Goal: Transaction & Acquisition: Purchase product/service

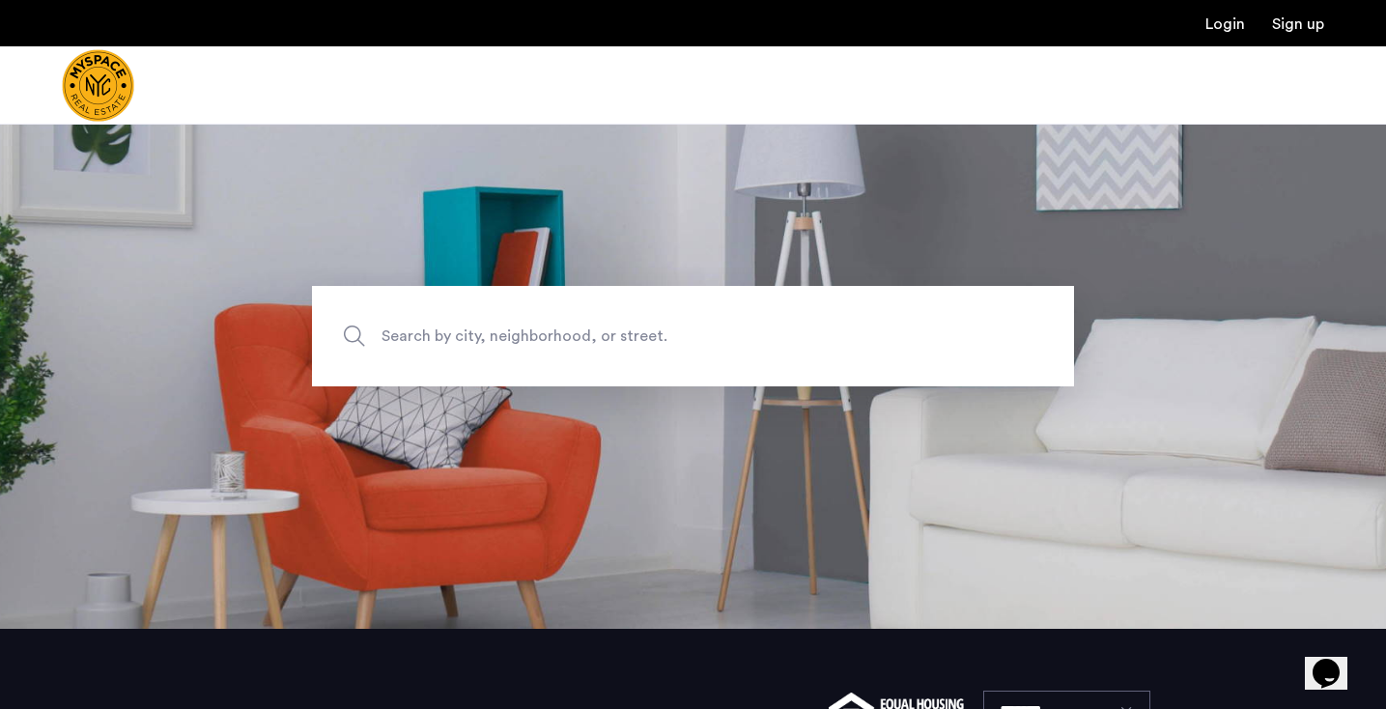
click at [490, 338] on span "Search by city, neighborhood, or street." at bounding box center [648, 337] width 533 height 26
click at [490, 338] on input "Search by city, neighborhood, or street." at bounding box center [693, 336] width 762 height 100
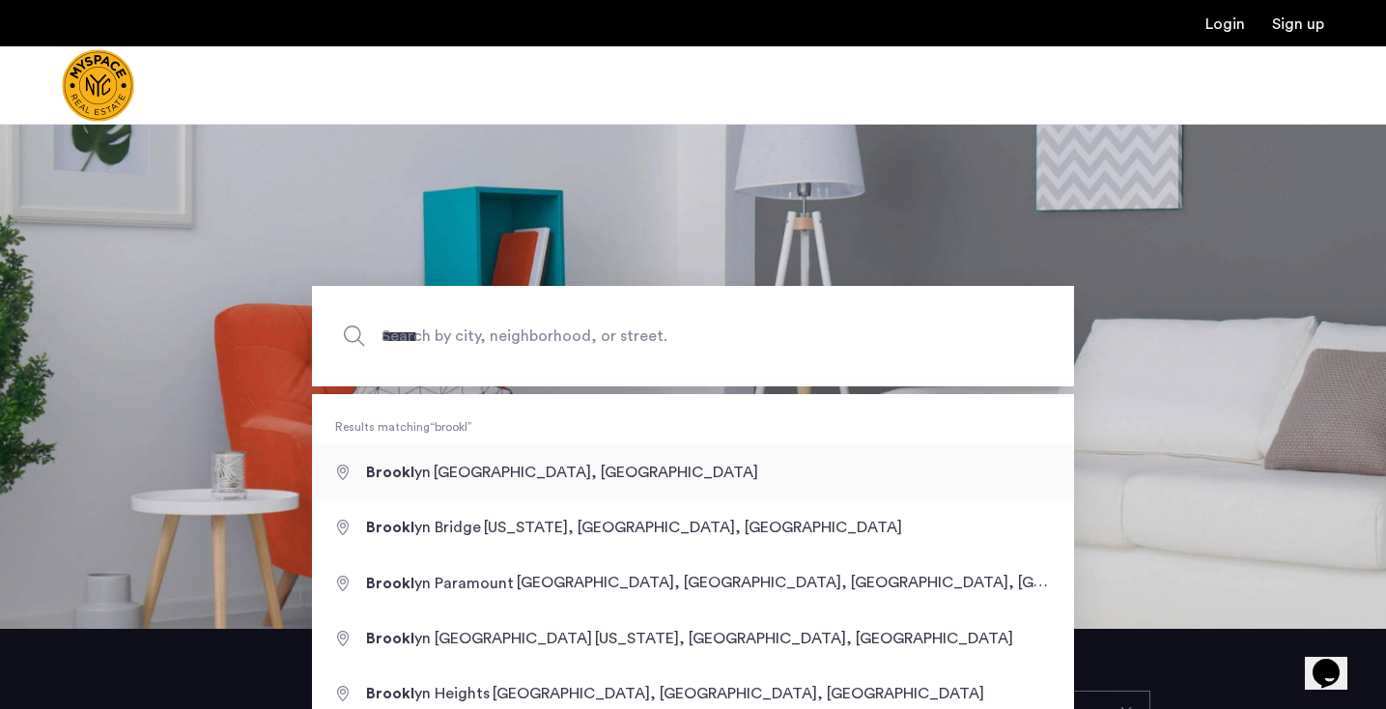
type input "**********"
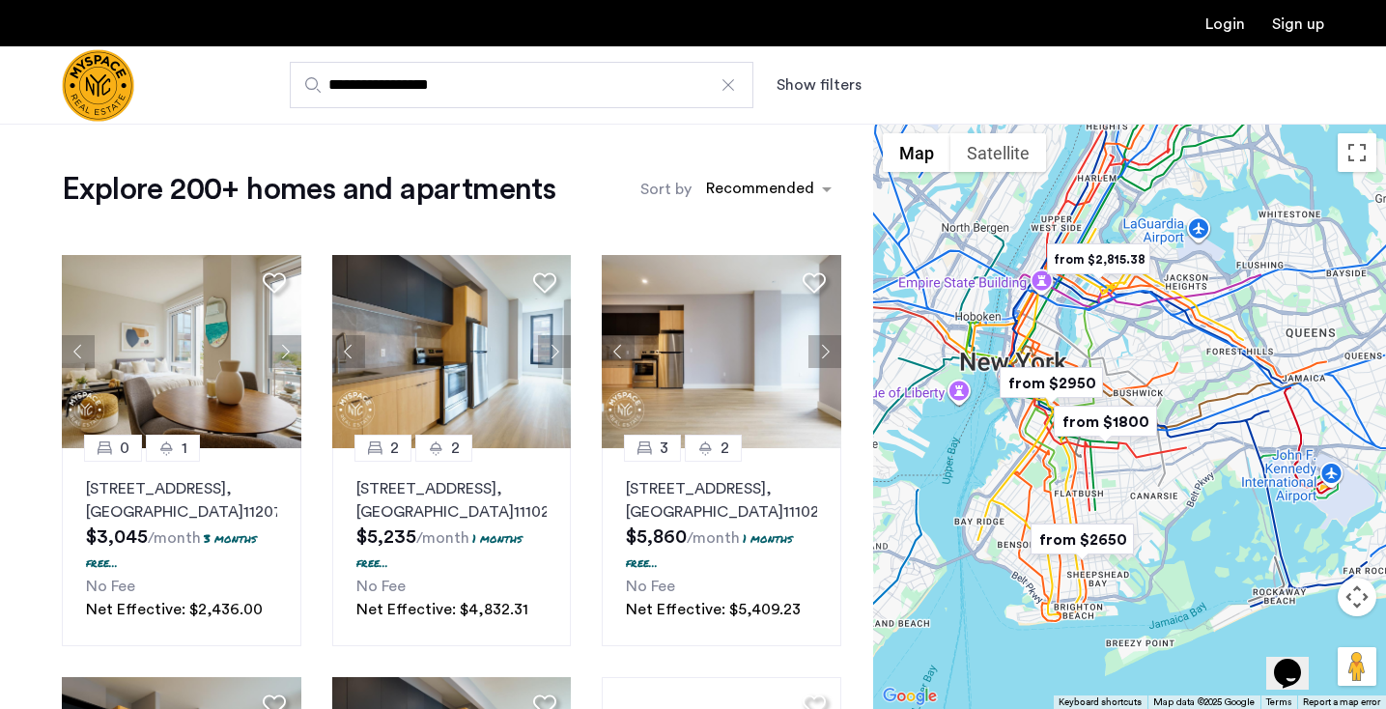
click at [835, 82] on button "Show filters" at bounding box center [819, 84] width 85 height 23
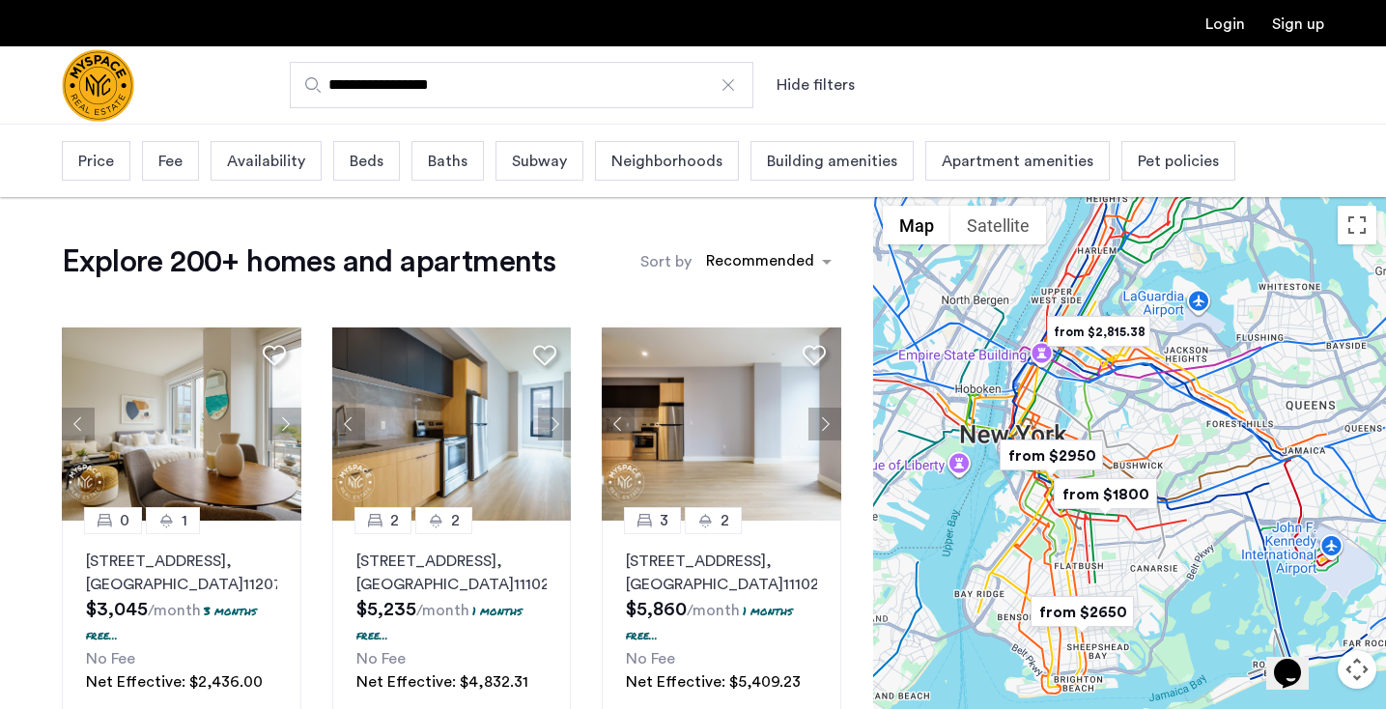
click at [108, 164] on span "Price" at bounding box center [96, 161] width 36 height 23
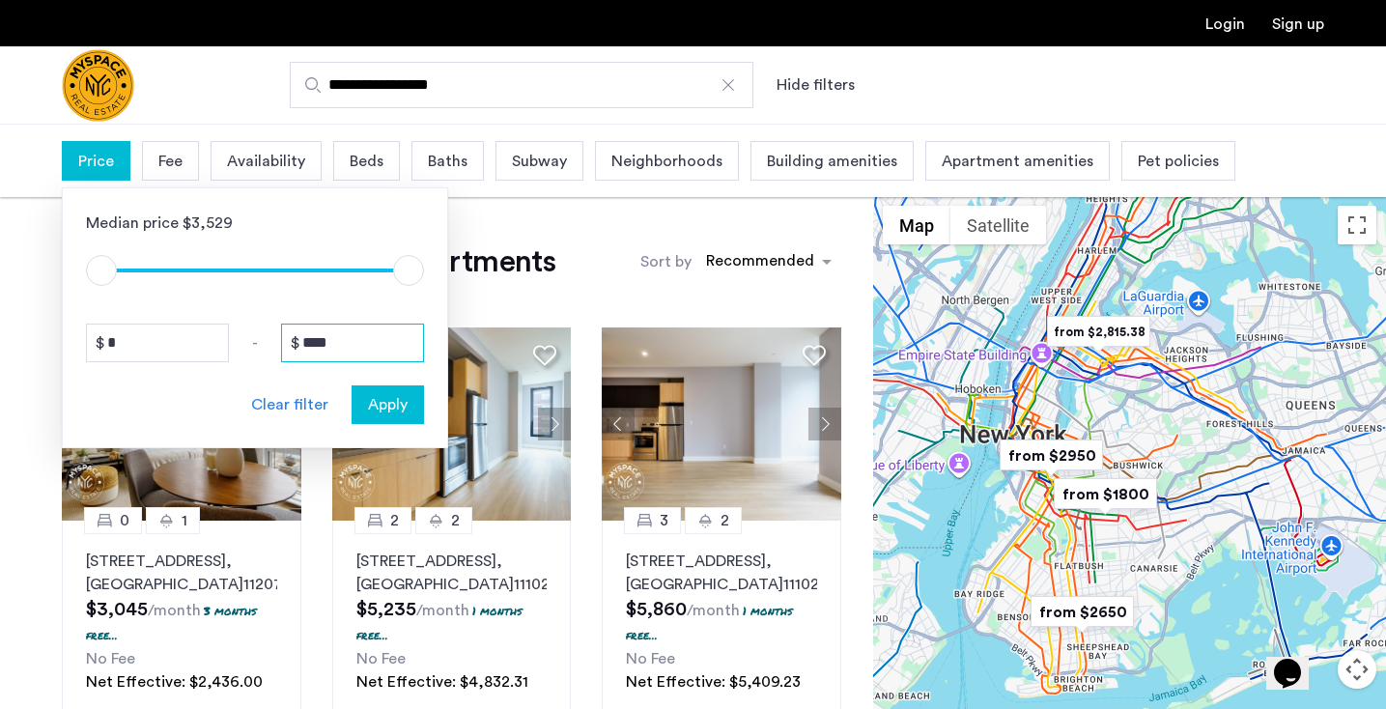
drag, startPoint x: 354, startPoint y: 341, endPoint x: 265, endPoint y: 344, distance: 88.9
click at [265, 344] on div "* - ****" at bounding box center [255, 343] width 338 height 39
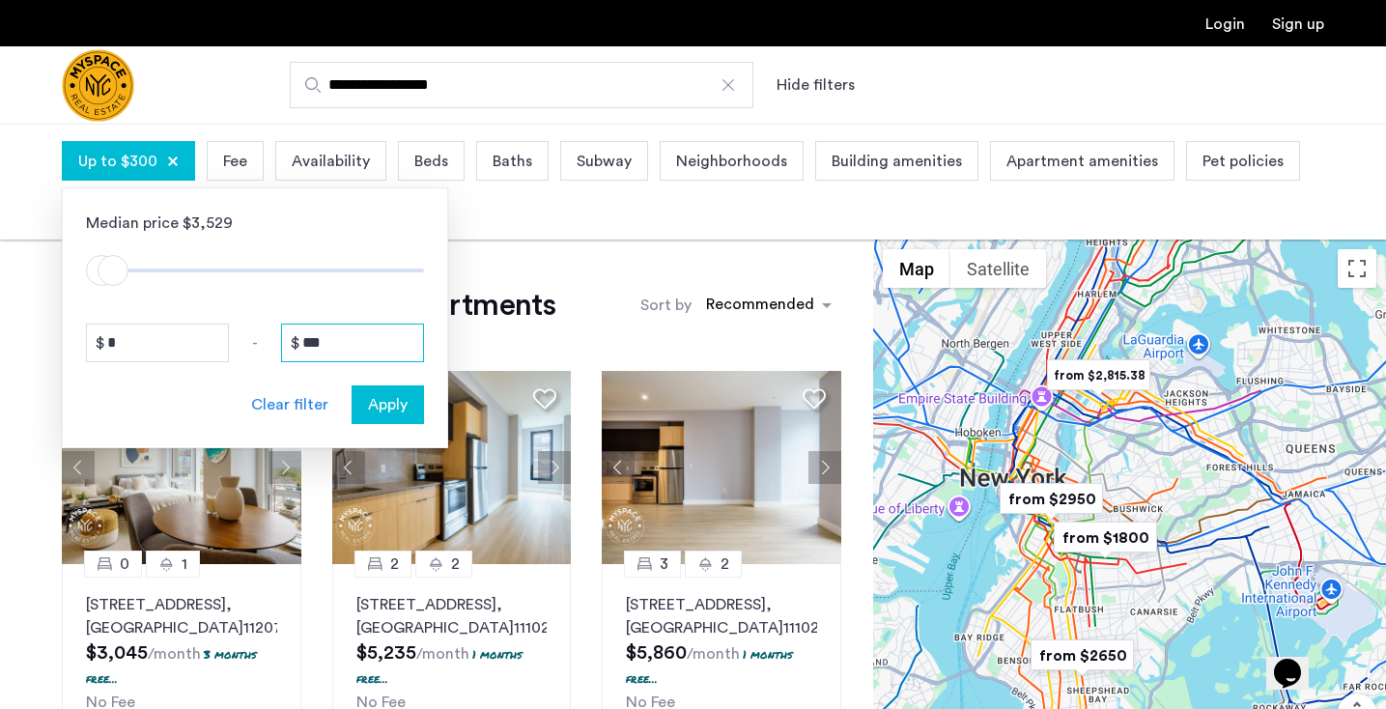
type input "****"
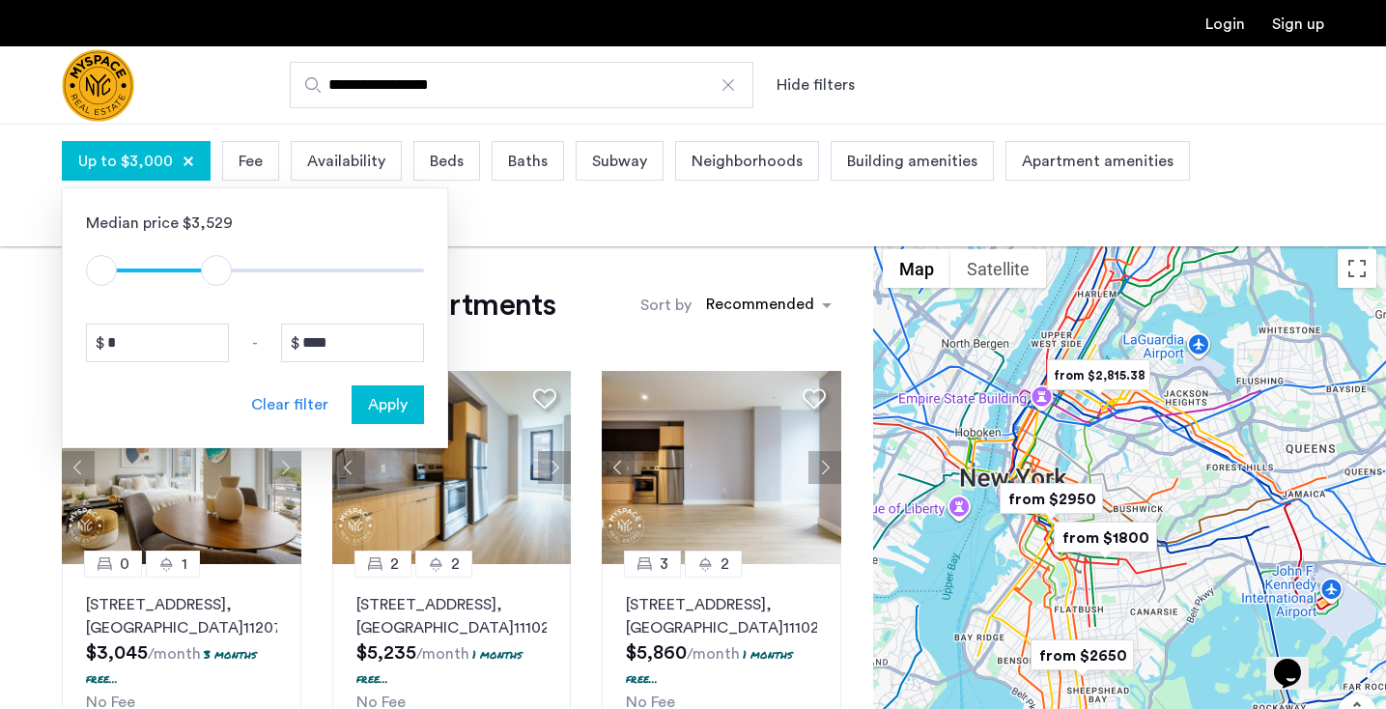
click at [372, 394] on span "Apply" at bounding box center [388, 404] width 40 height 23
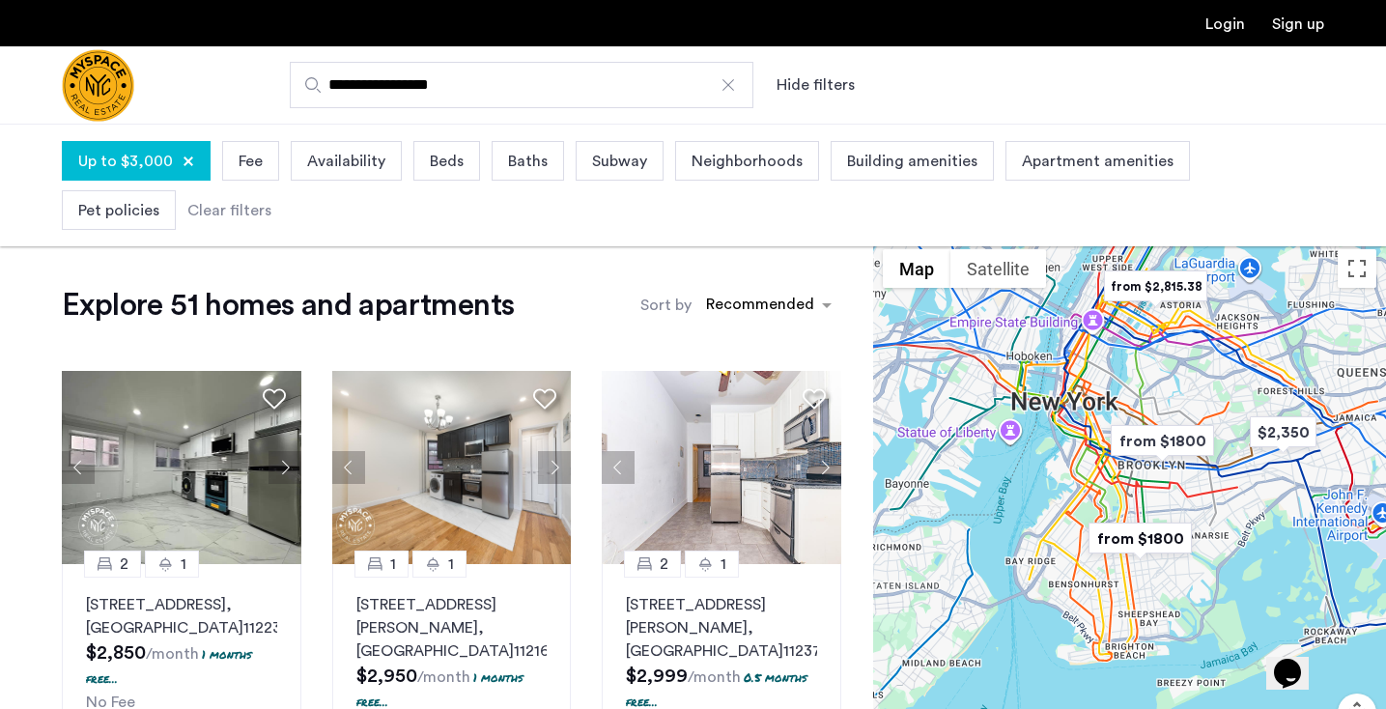
drag, startPoint x: 1072, startPoint y: 576, endPoint x: 1129, endPoint y: 497, distance: 97.6
click at [1129, 497] on div at bounding box center [1129, 533] width 513 height 586
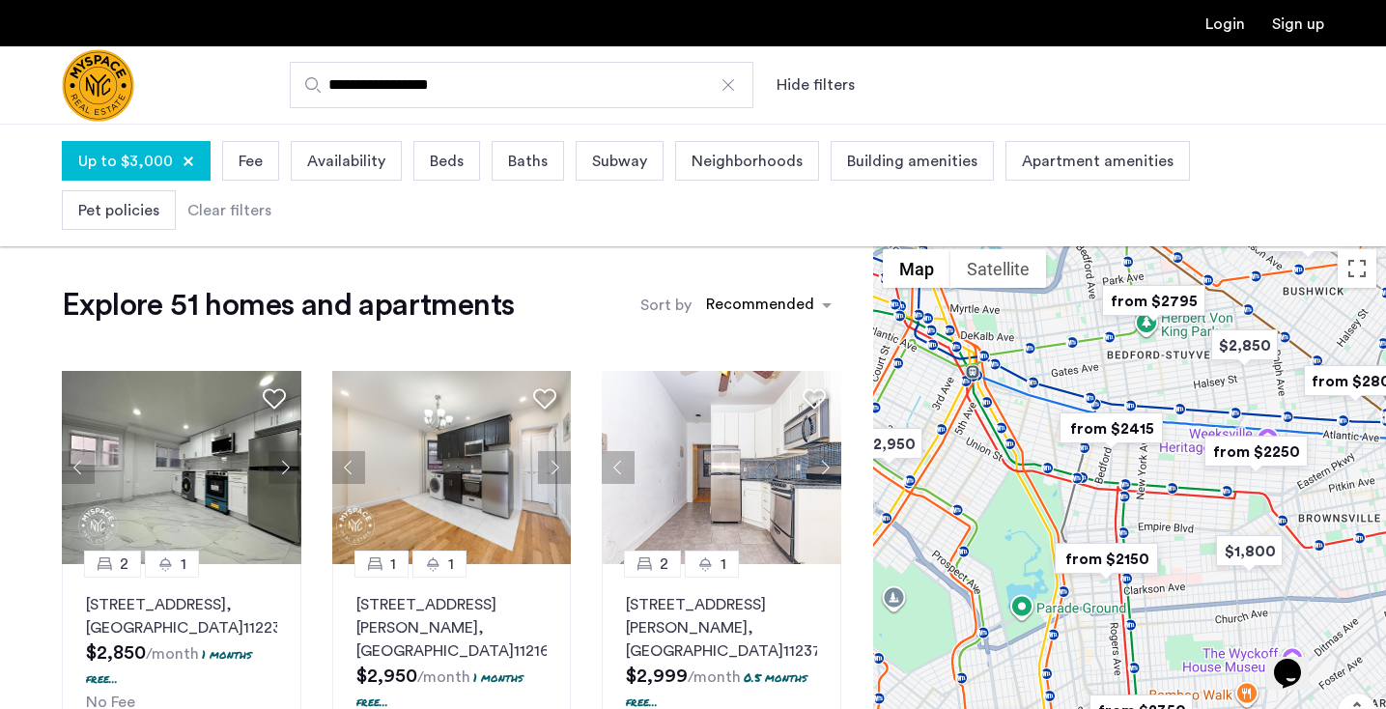
drag, startPoint x: 1009, startPoint y: 547, endPoint x: 1078, endPoint y: 550, distance: 69.6
click at [1078, 550] on div at bounding box center [1129, 533] width 513 height 586
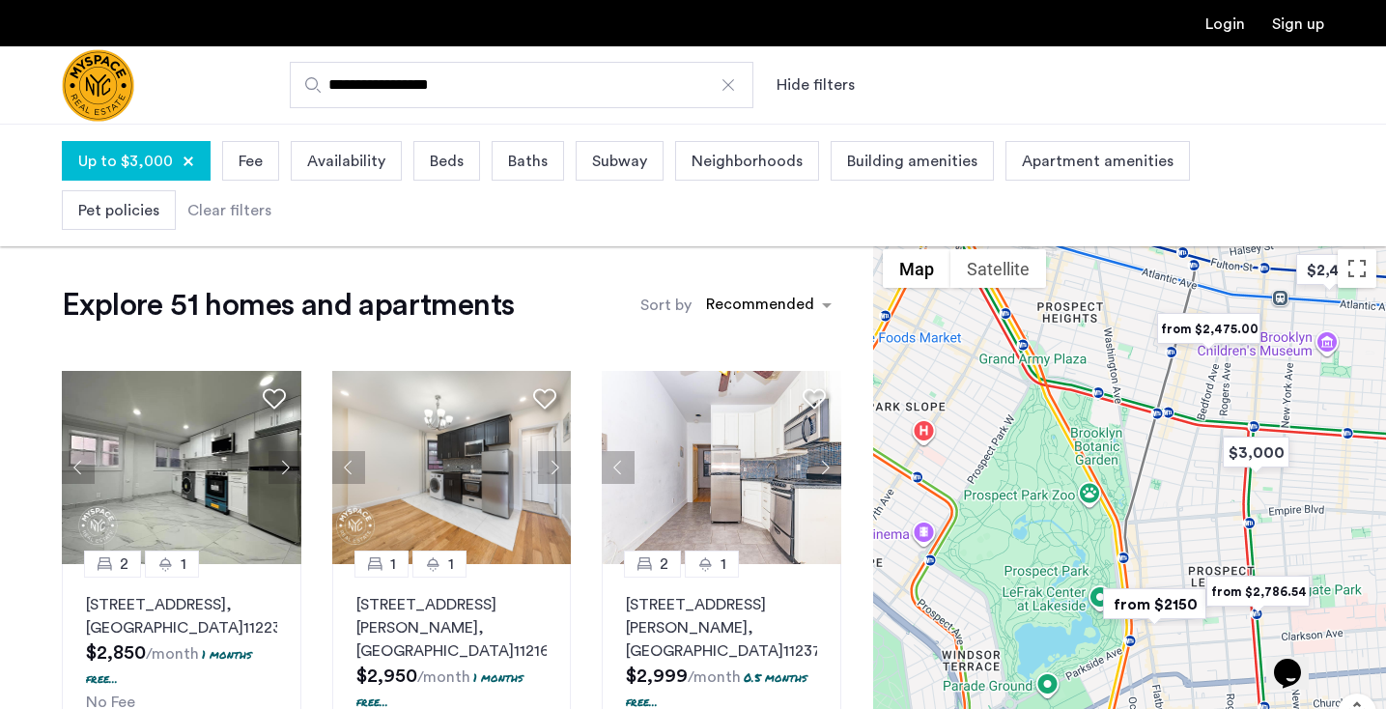
click at [1208, 327] on img "from $2,475.00" at bounding box center [1209, 328] width 119 height 43
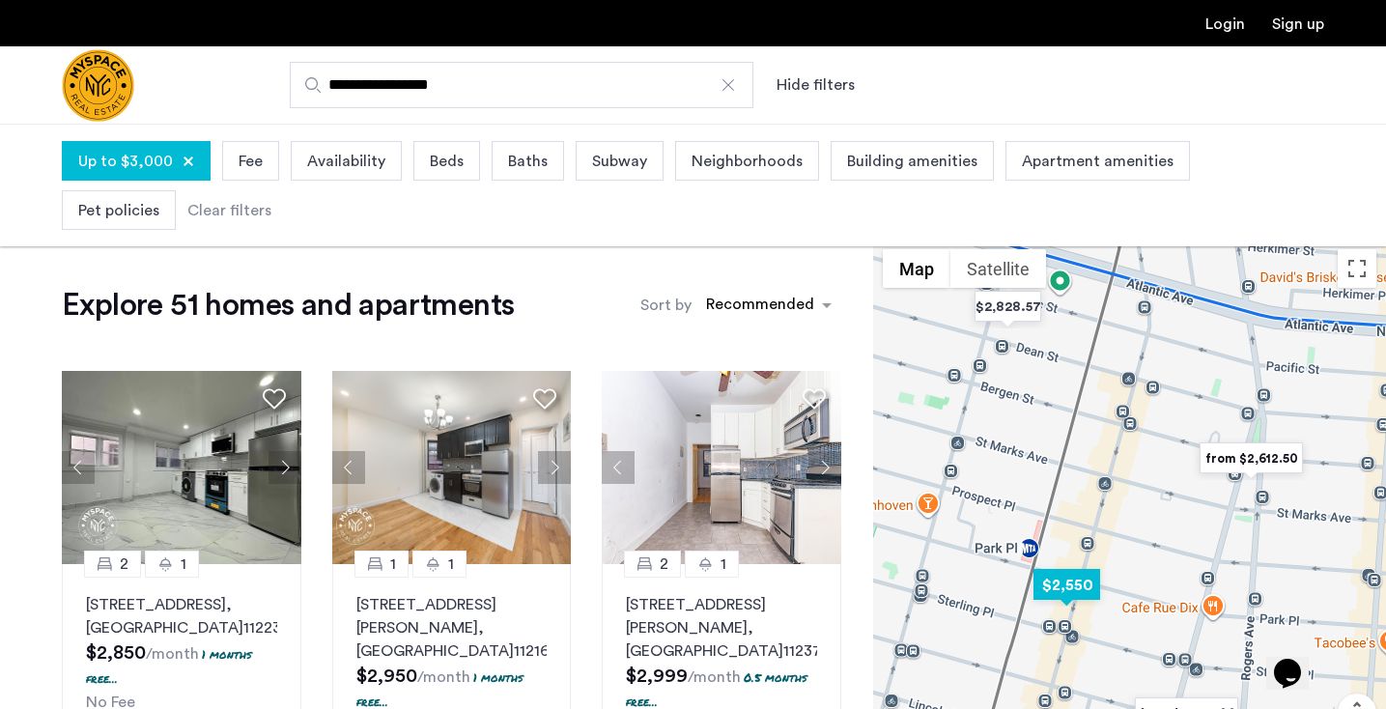
click at [1072, 581] on img "$2,550" at bounding box center [1067, 584] width 82 height 43
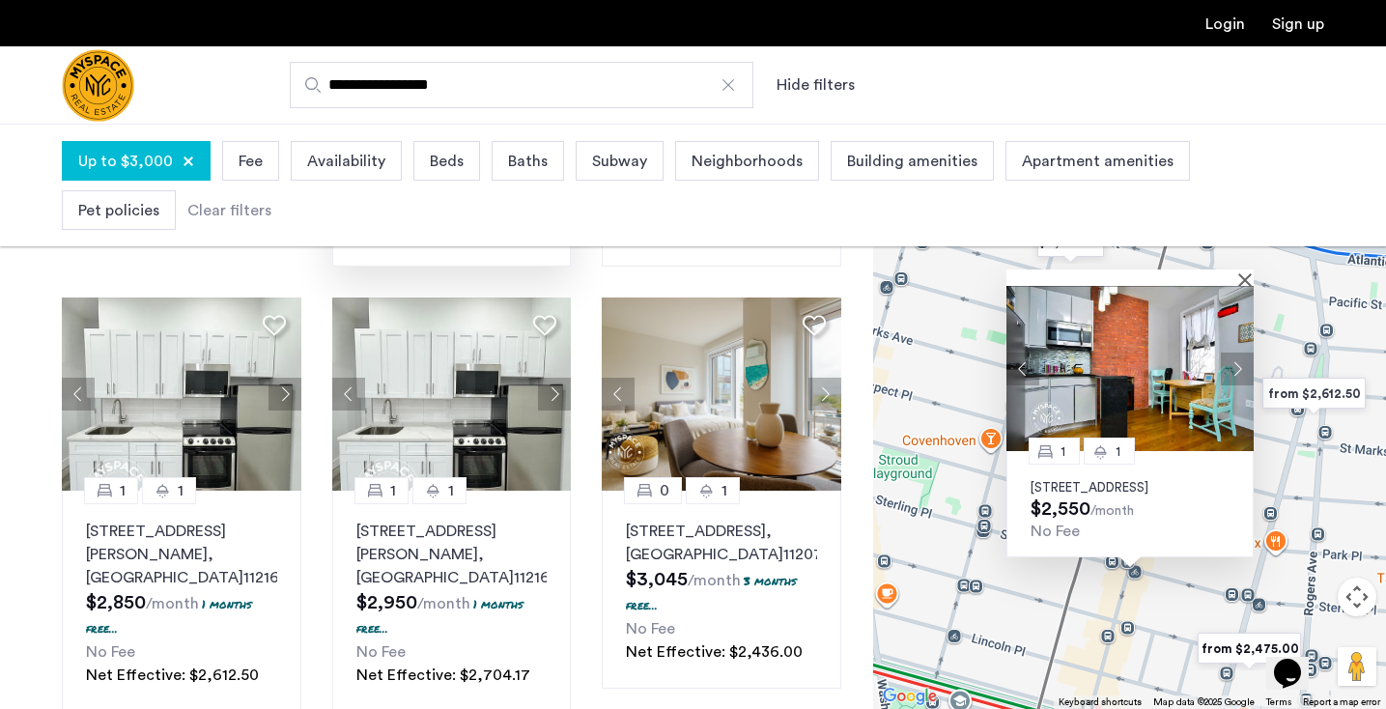
scroll to position [529, 0]
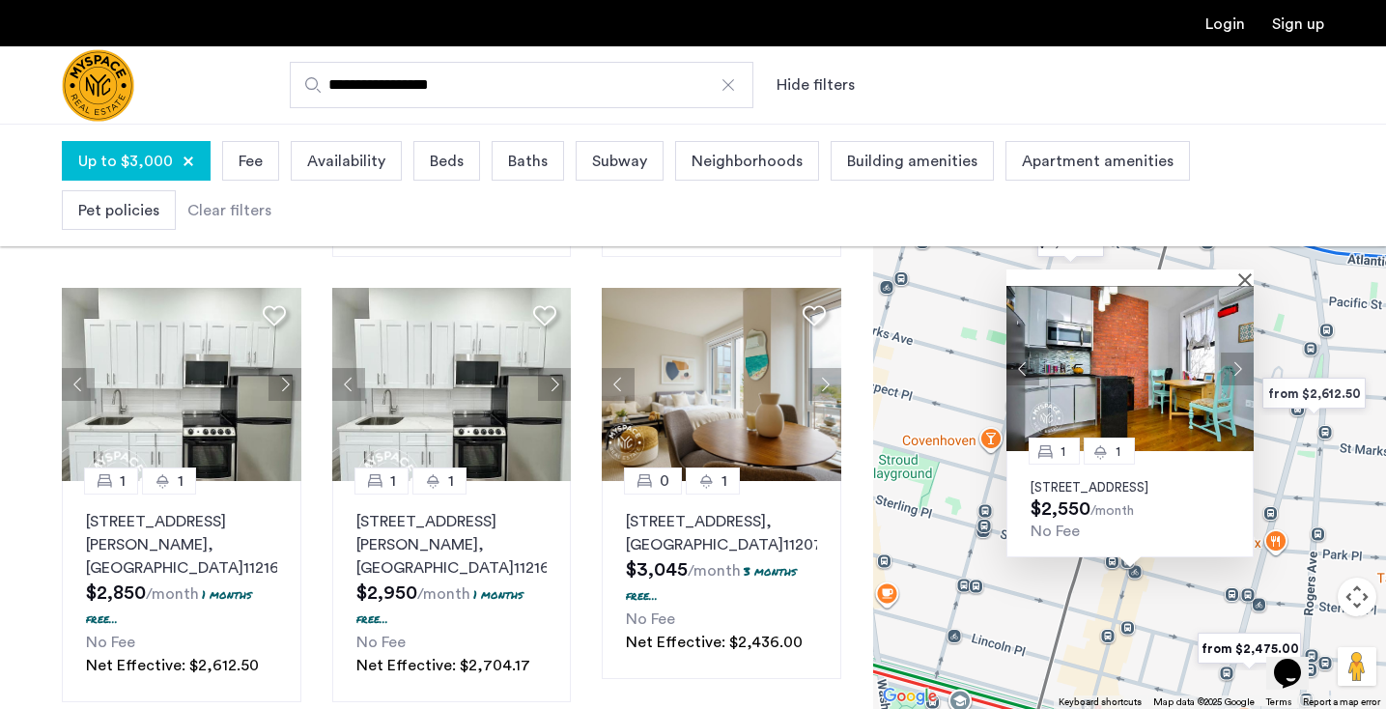
click at [927, 370] on div "1 [GEOGRAPHIC_DATA][STREET_ADDRESS] $2,550 /month No Fee" at bounding box center [1129, 417] width 513 height 586
click at [1243, 286] on img at bounding box center [1130, 368] width 247 height 165
click at [1246, 272] on button "Close" at bounding box center [1250, 279] width 14 height 14
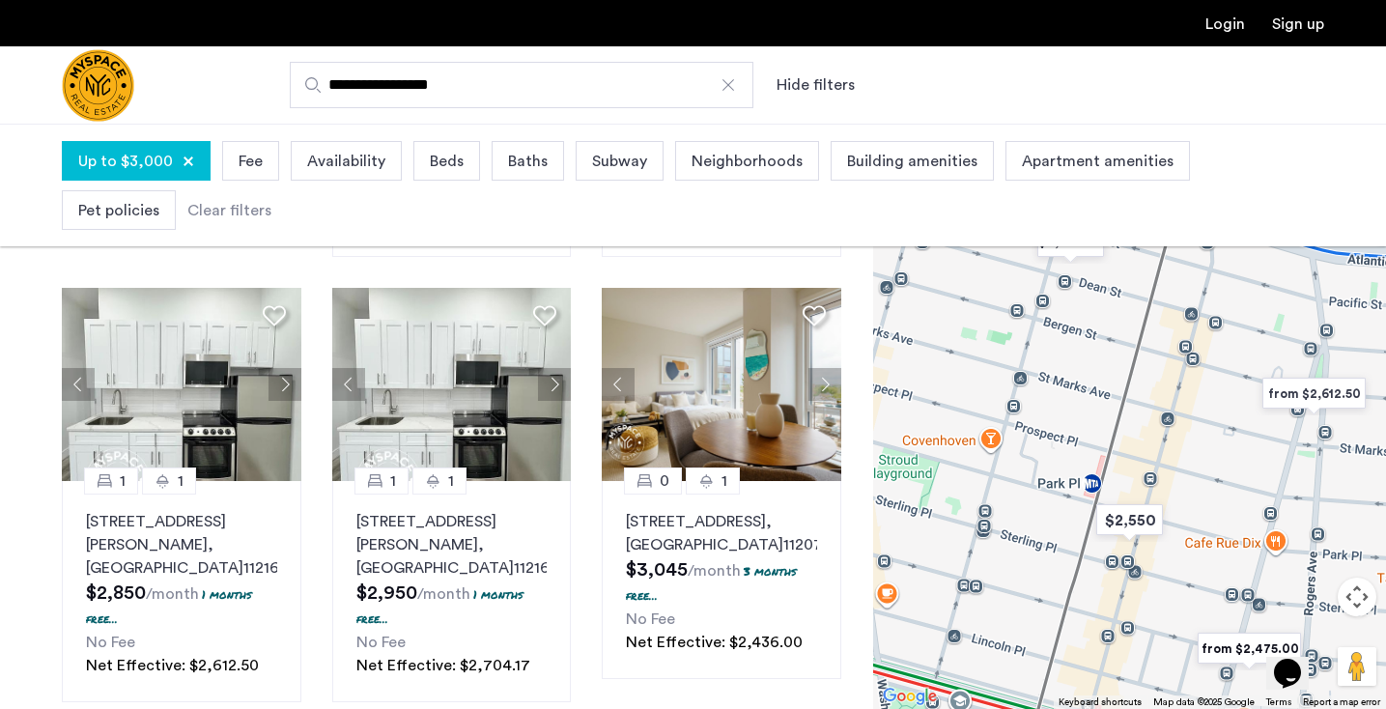
click at [1320, 386] on img "from $2,612.50" at bounding box center [1314, 393] width 119 height 43
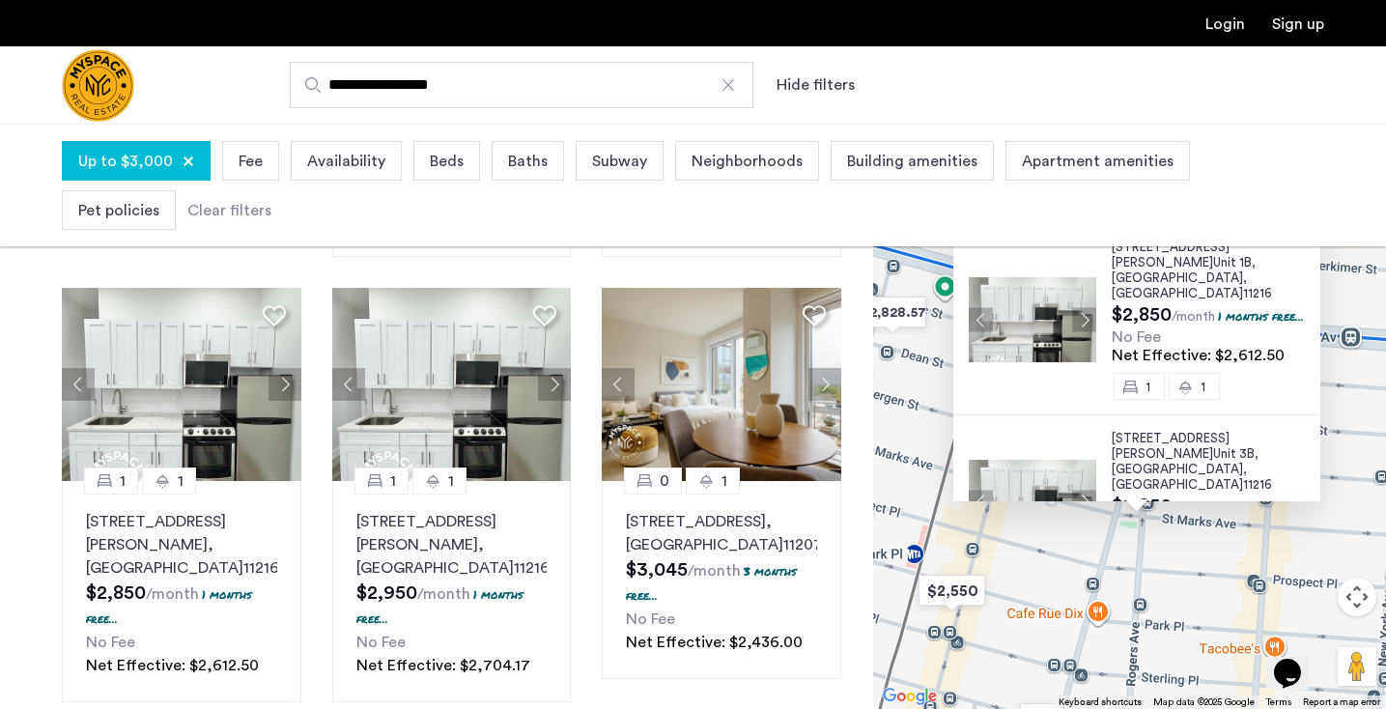
click at [1023, 569] on div "[STREET_ADDRESS][PERSON_NAME] $2,850 /month 1 months free... No Fee Net Effecti…" at bounding box center [1129, 417] width 513 height 586
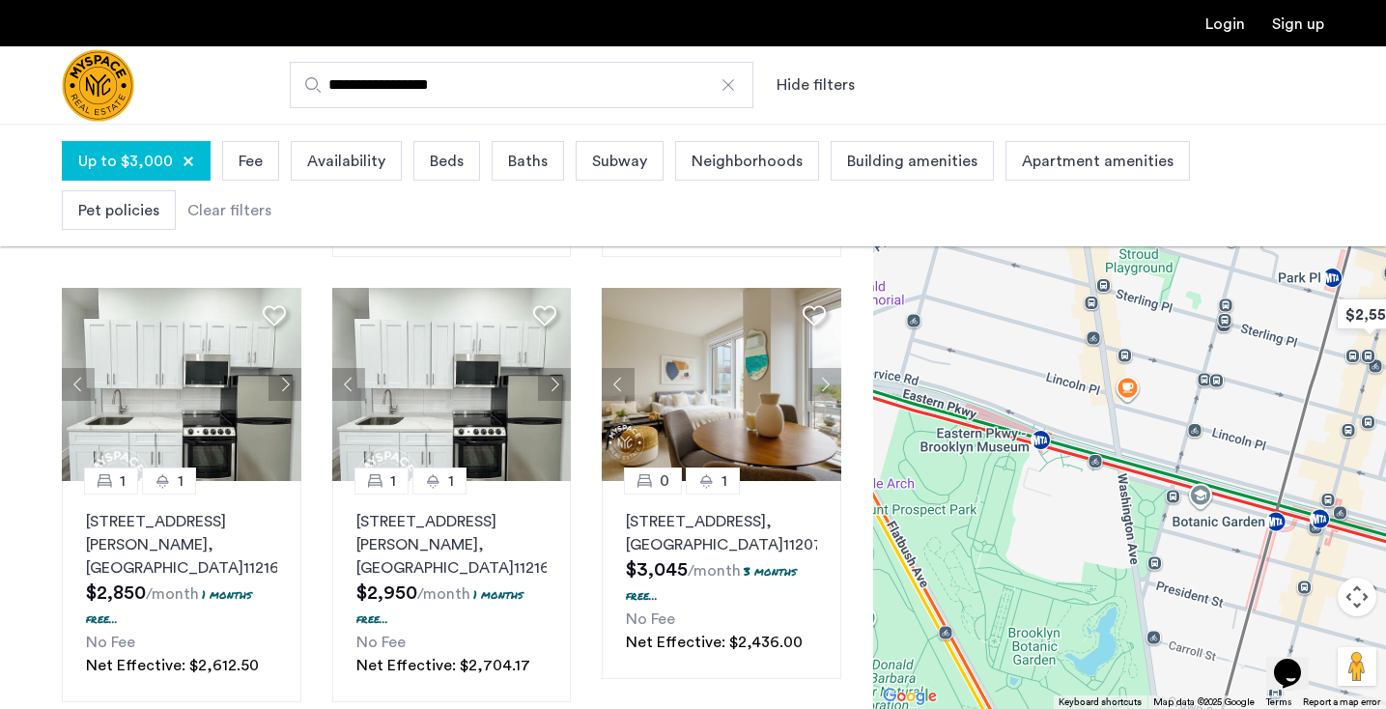
drag, startPoint x: 902, startPoint y: 656, endPoint x: 1325, endPoint y: 376, distance: 506.7
click at [1325, 376] on div "[STREET_ADDRESS][PERSON_NAME] $2,850 /month 1 months free... No Fee Net Effecti…" at bounding box center [1129, 417] width 513 height 586
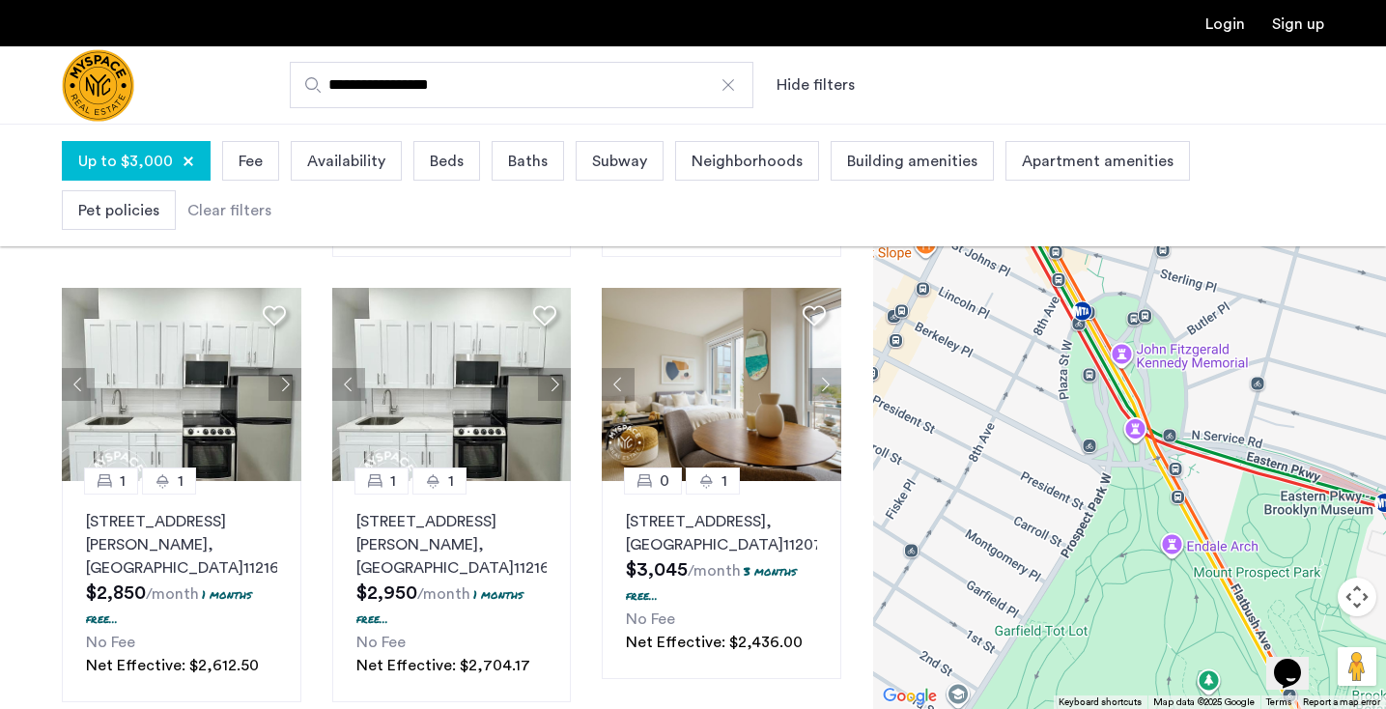
drag, startPoint x: 965, startPoint y: 339, endPoint x: 1312, endPoint y: 401, distance: 352.3
click at [1312, 401] on div "[STREET_ADDRESS][PERSON_NAME] $2,850 /month 1 months free... No Fee Net Effecti…" at bounding box center [1129, 417] width 513 height 586
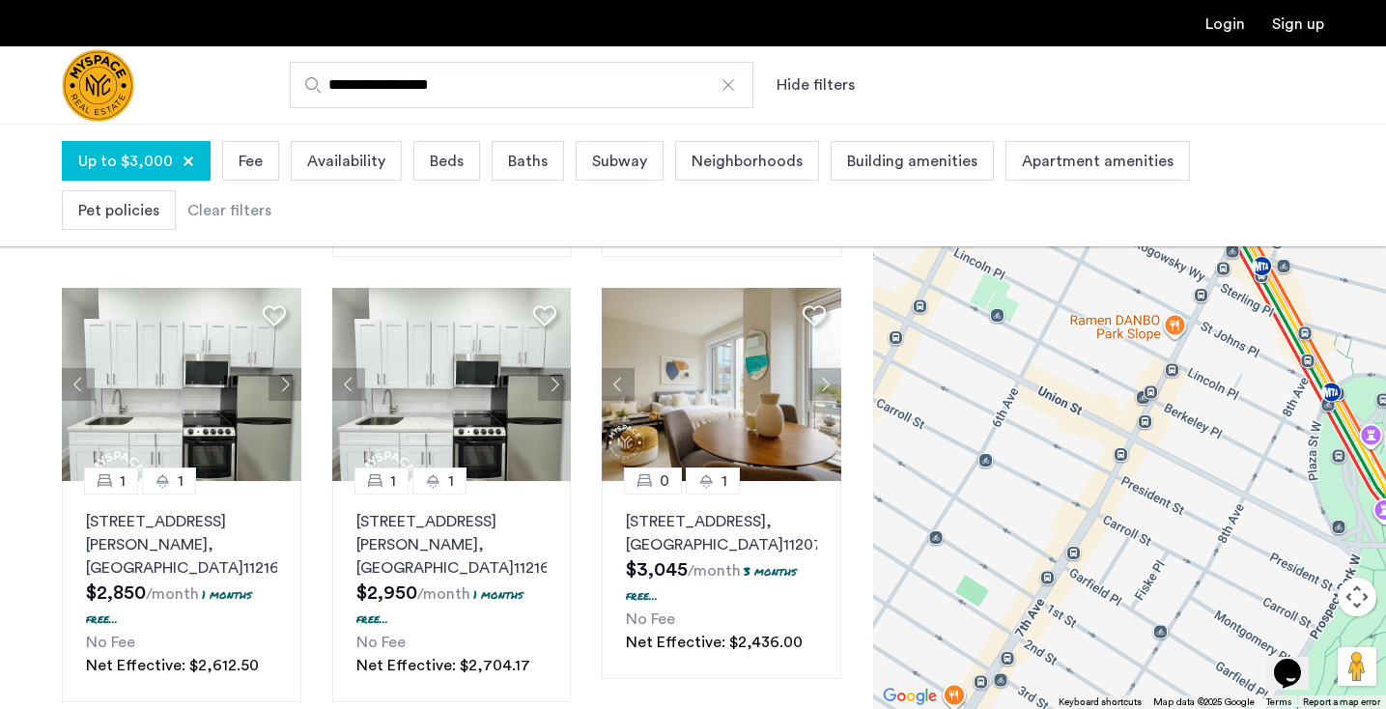
drag, startPoint x: 999, startPoint y: 393, endPoint x: 1253, endPoint y: 478, distance: 268.0
click at [1253, 478] on div "[STREET_ADDRESS][PERSON_NAME] $2,850 /month 1 months free... No Fee Net Effecti…" at bounding box center [1129, 417] width 513 height 586
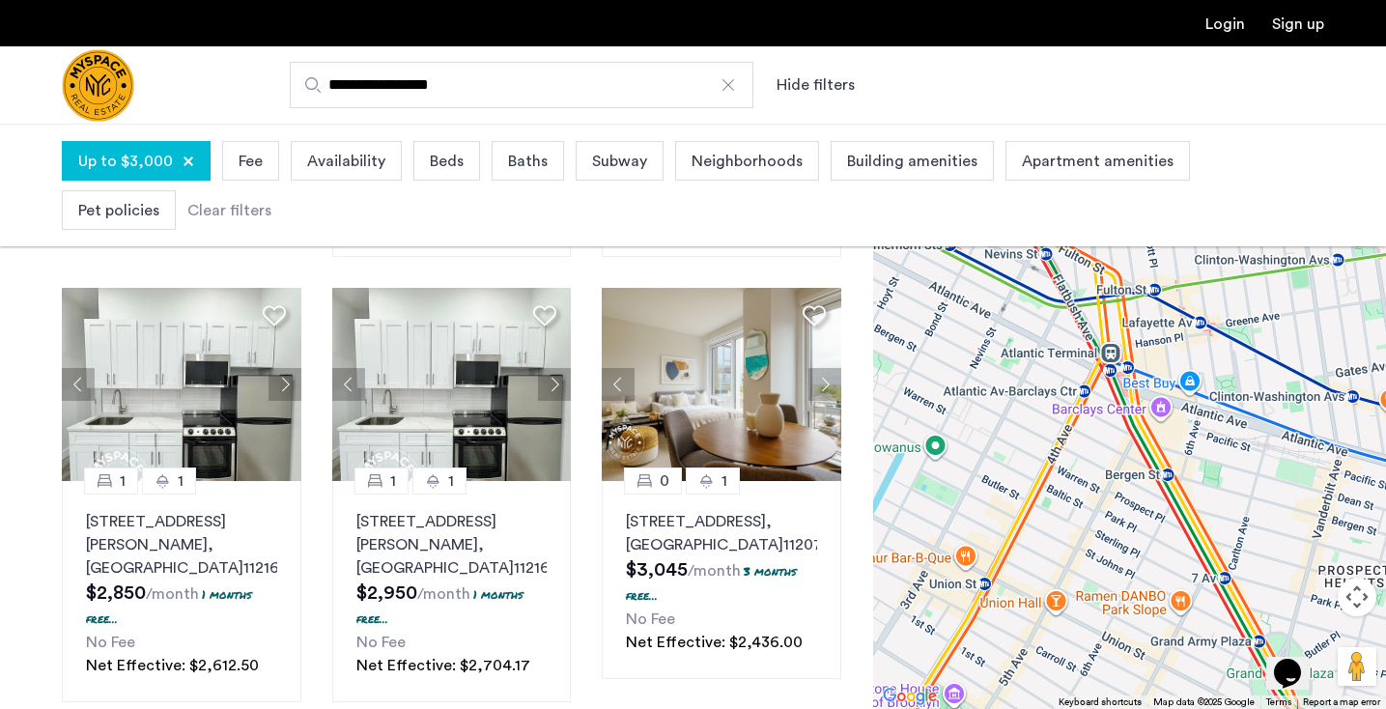
drag, startPoint x: 1261, startPoint y: 330, endPoint x: 1247, endPoint y: 541, distance: 211.1
click at [1247, 541] on div "[STREET_ADDRESS][PERSON_NAME] $2,850 /month 1 months free... No Fee Net Effecti…" at bounding box center [1129, 417] width 513 height 586
click at [961, 332] on div "[STREET_ADDRESS][PERSON_NAME] $2,850 /month 1 months free... No Fee Net Effecti…" at bounding box center [1129, 417] width 513 height 586
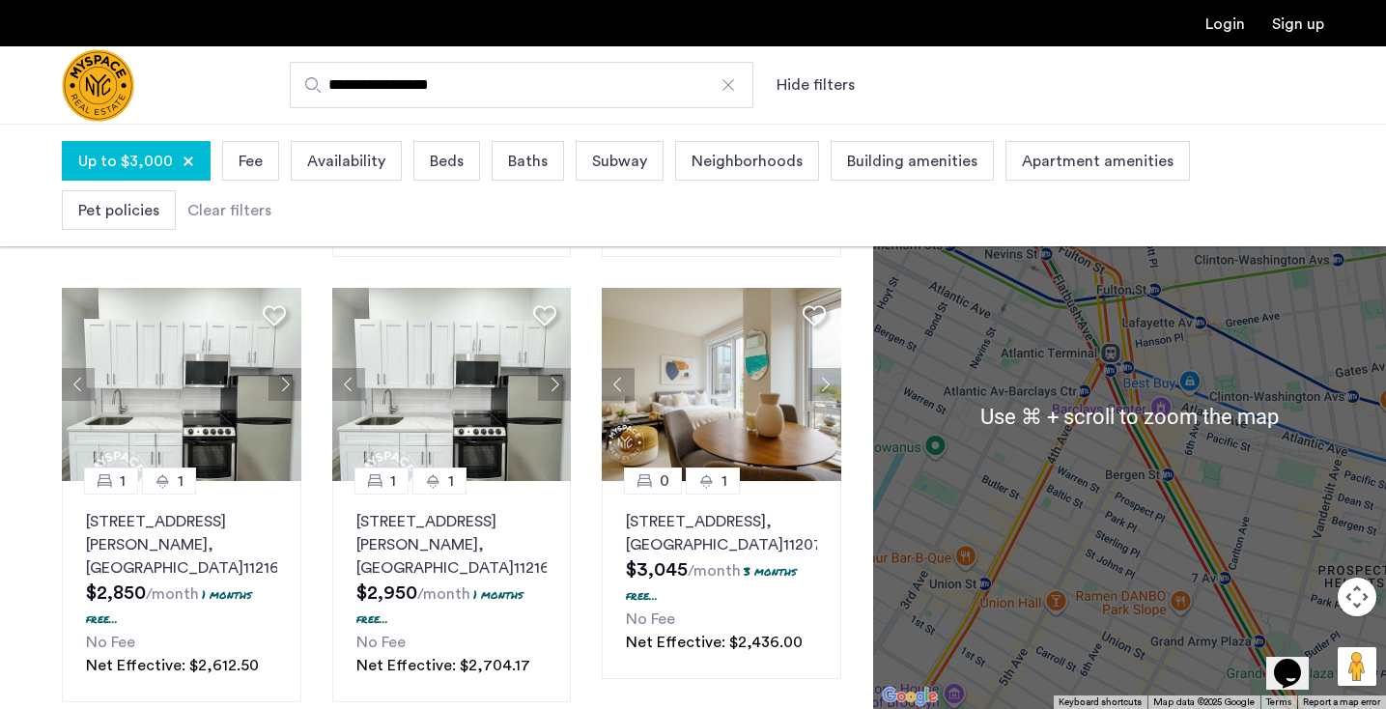
scroll to position [496, 0]
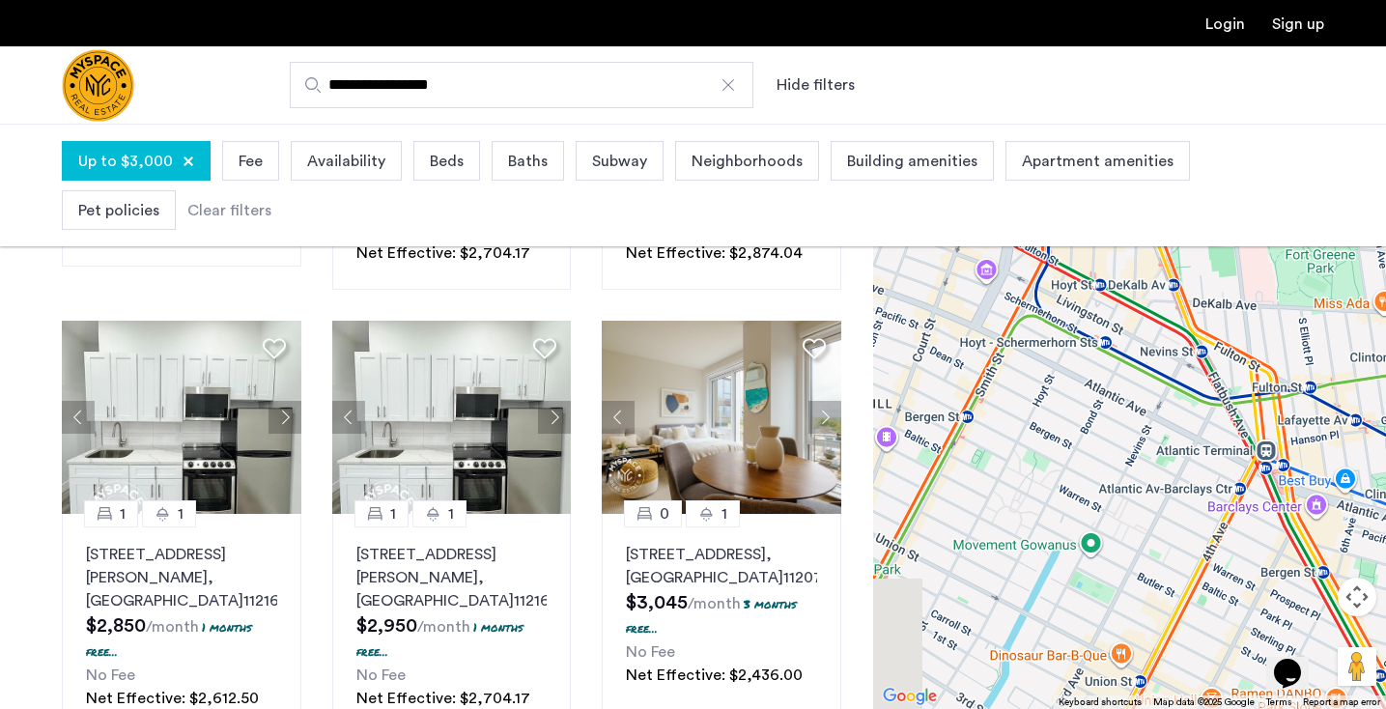
drag, startPoint x: 1013, startPoint y: 462, endPoint x: 1169, endPoint y: 562, distance: 186.0
click at [1169, 562] on div "[STREET_ADDRESS][PERSON_NAME] $2,850 /month 1 months free... No Fee Net Effecti…" at bounding box center [1129, 417] width 513 height 586
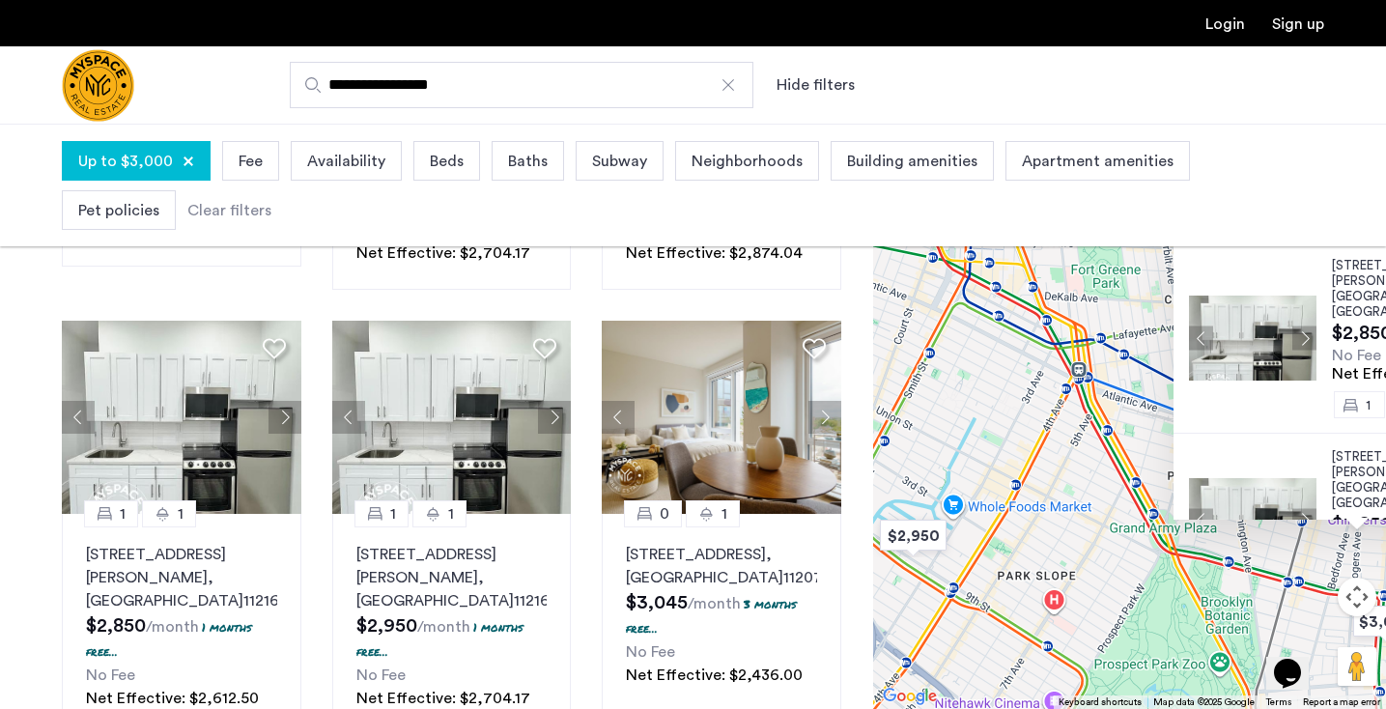
drag, startPoint x: 1178, startPoint y: 586, endPoint x: 1036, endPoint y: 444, distance: 200.9
click at [1036, 444] on div "[STREET_ADDRESS][PERSON_NAME] $2,850 /month 1 months free... No Fee Net Effecti…" at bounding box center [1129, 417] width 513 height 586
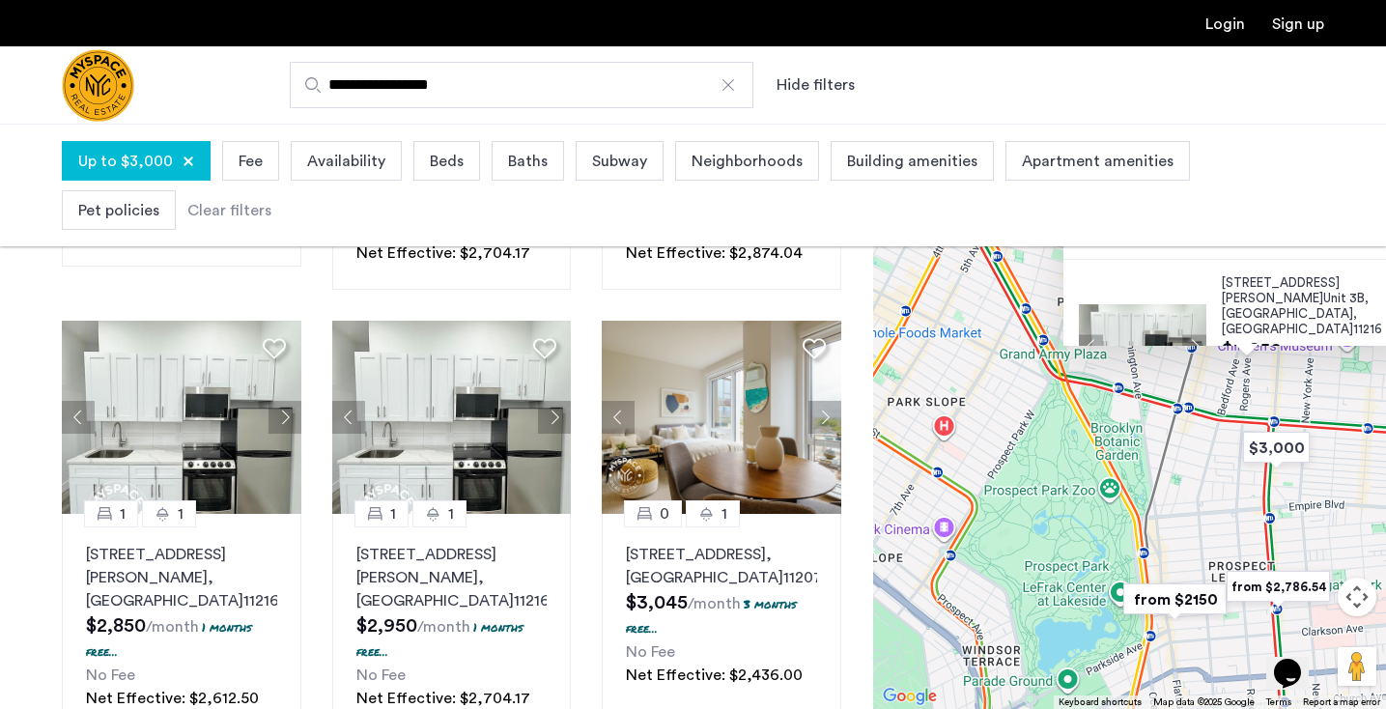
drag, startPoint x: 1144, startPoint y: 566, endPoint x: 1023, endPoint y: 383, distance: 219.7
click at [1023, 384] on div "[STREET_ADDRESS][PERSON_NAME] $2,850 /month 1 months free... No Fee Net Effecti…" at bounding box center [1129, 417] width 513 height 586
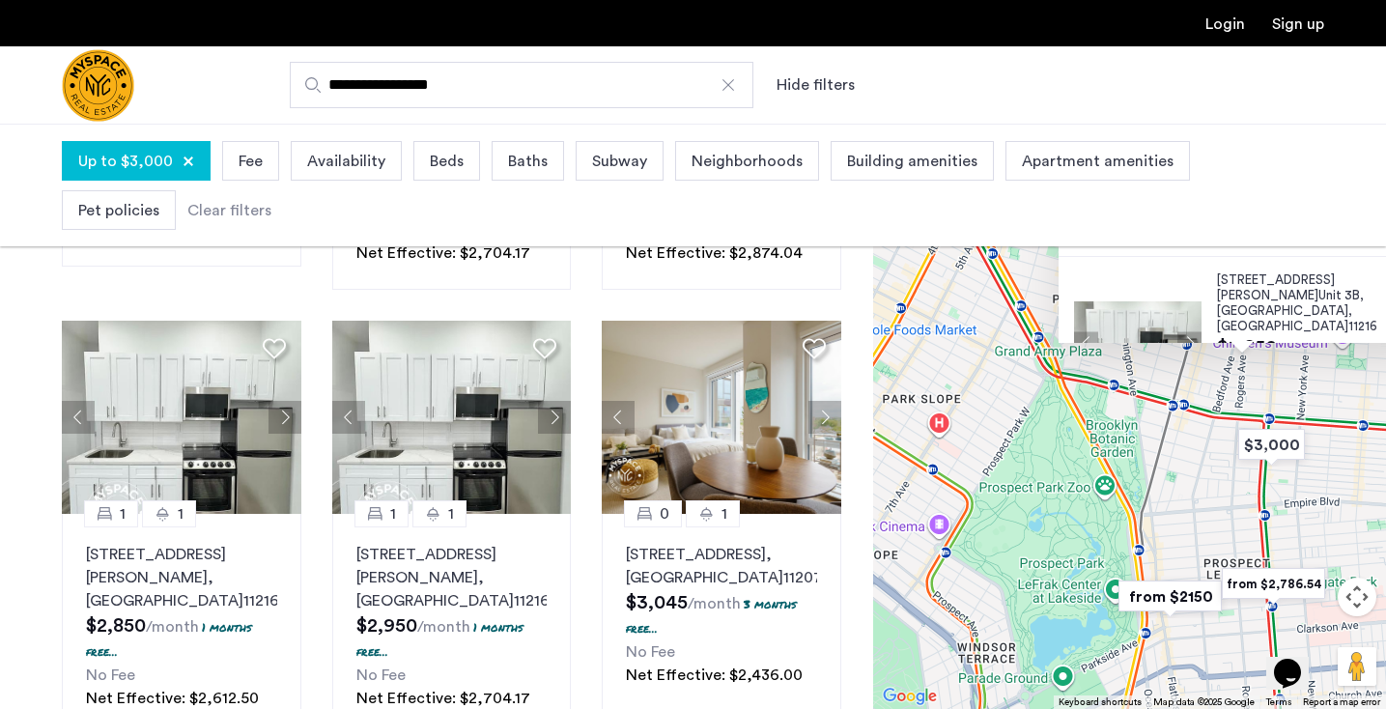
click at [1161, 592] on img "from $2150" at bounding box center [1170, 596] width 119 height 43
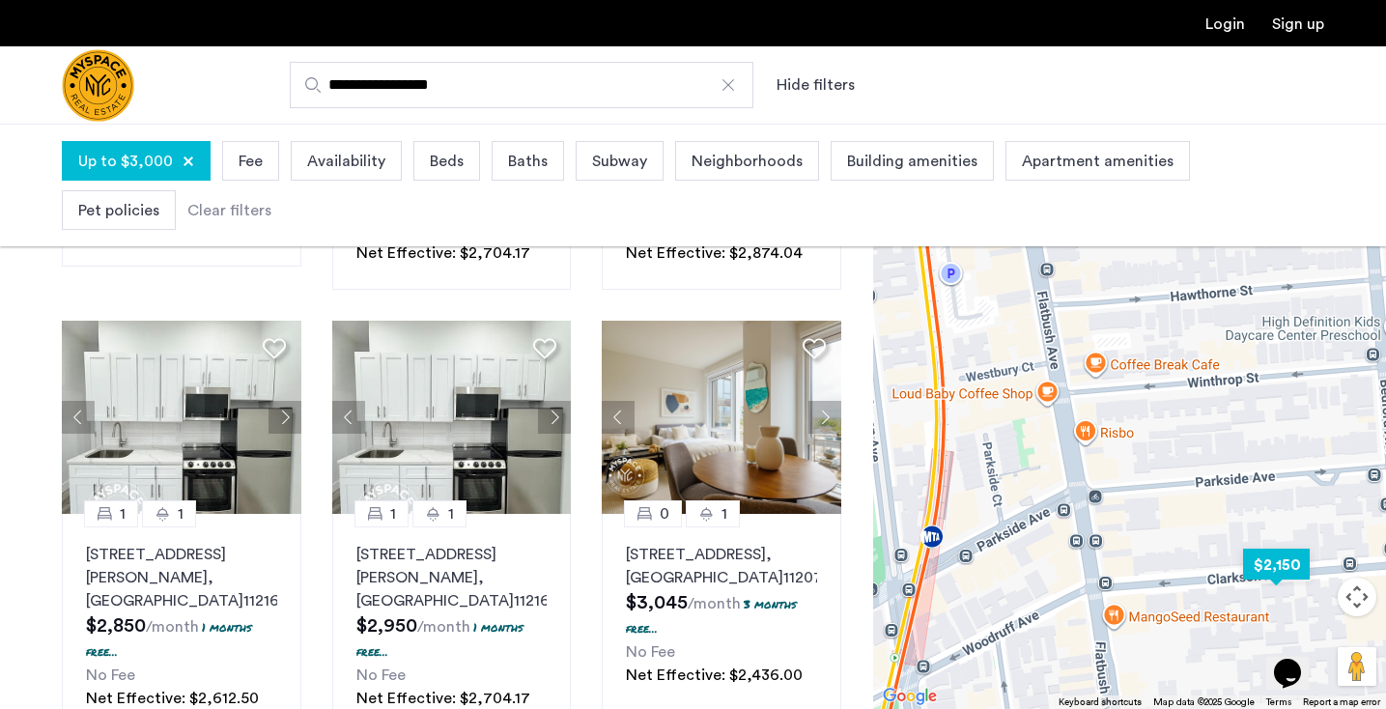
click at [1288, 564] on img "$2,150" at bounding box center [1277, 564] width 82 height 43
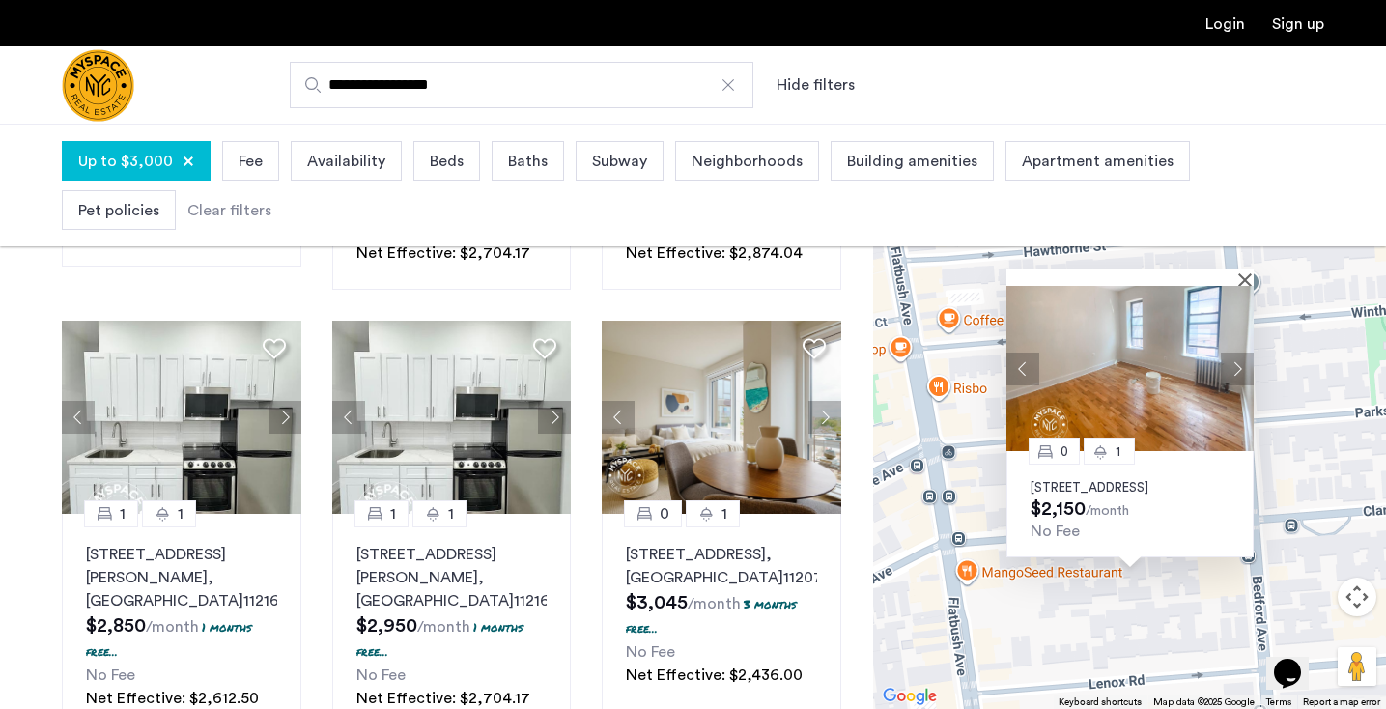
click at [1236, 353] on button "Next apartment" at bounding box center [1237, 369] width 33 height 33
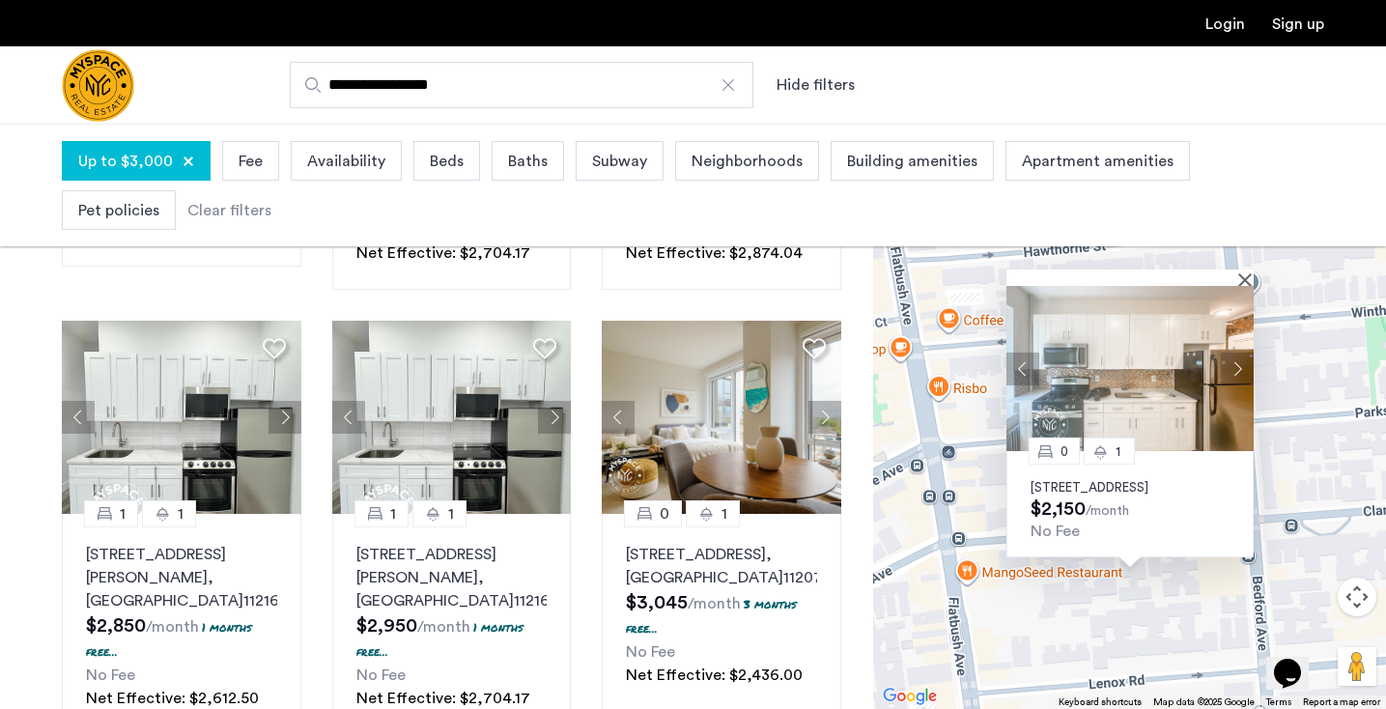
click at [1236, 353] on button "Next apartment" at bounding box center [1237, 369] width 33 height 33
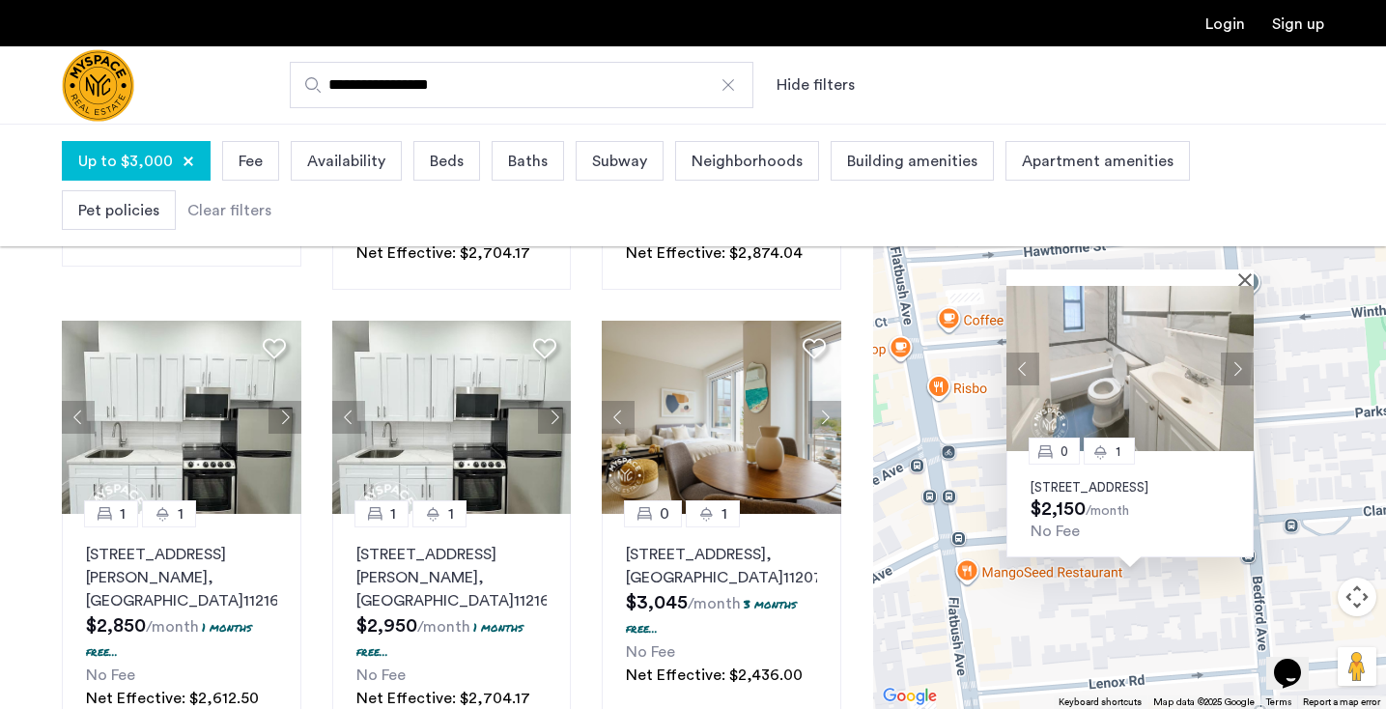
click at [1236, 353] on button "Next apartment" at bounding box center [1237, 369] width 33 height 33
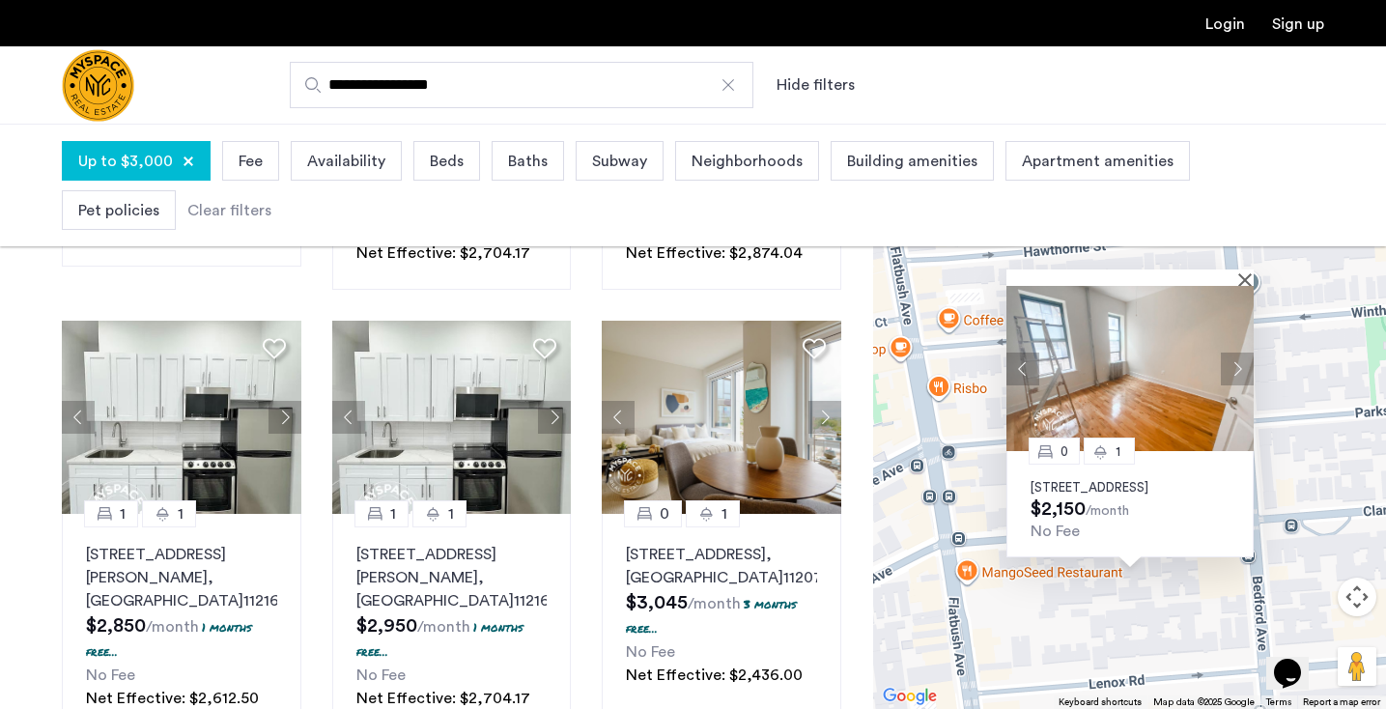
click at [1236, 353] on button "Next apartment" at bounding box center [1237, 369] width 33 height 33
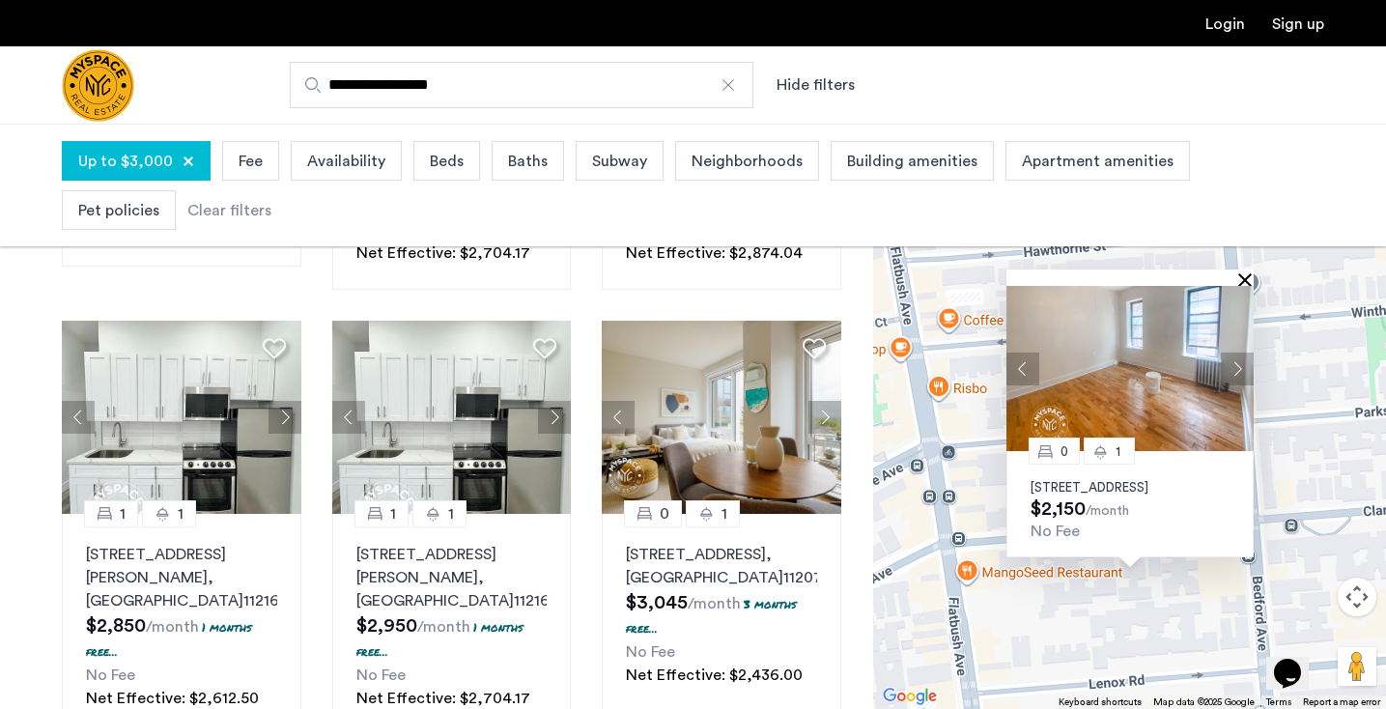
click at [1244, 272] on button "Close" at bounding box center [1250, 279] width 14 height 14
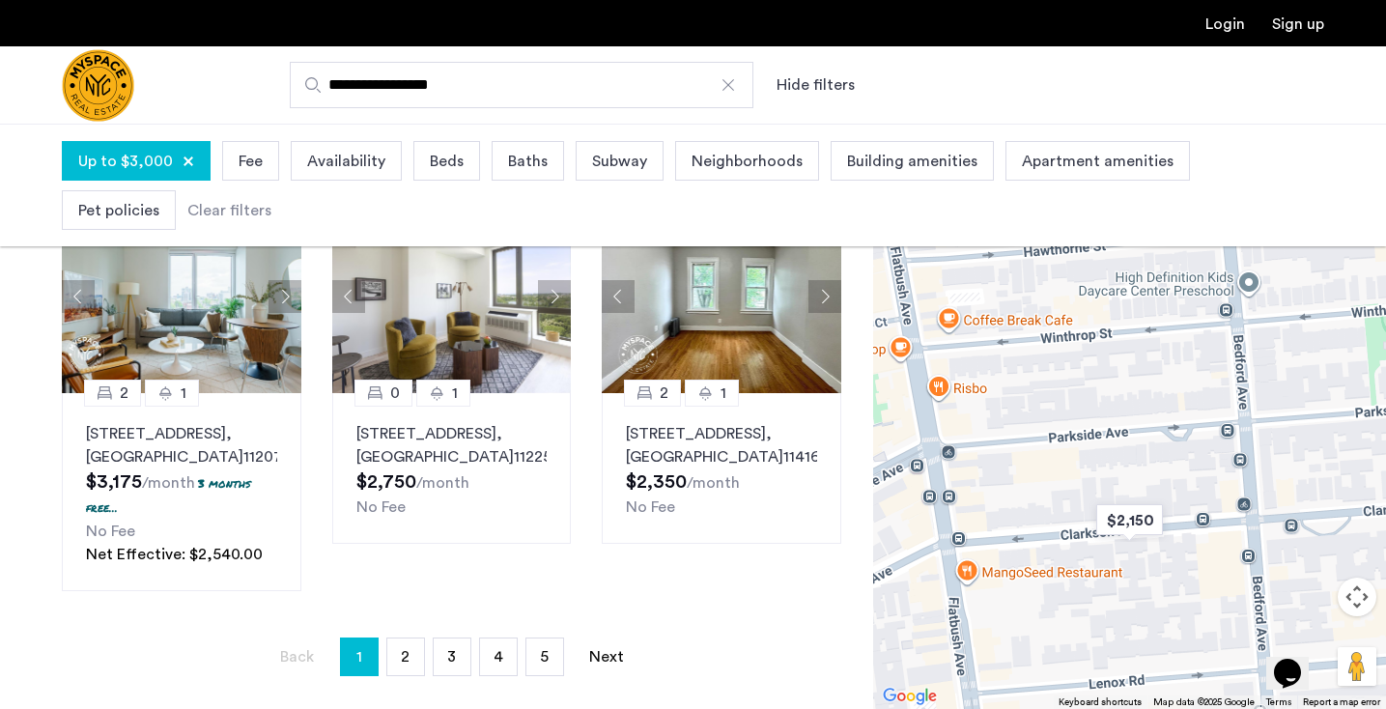
scroll to position [1493, 0]
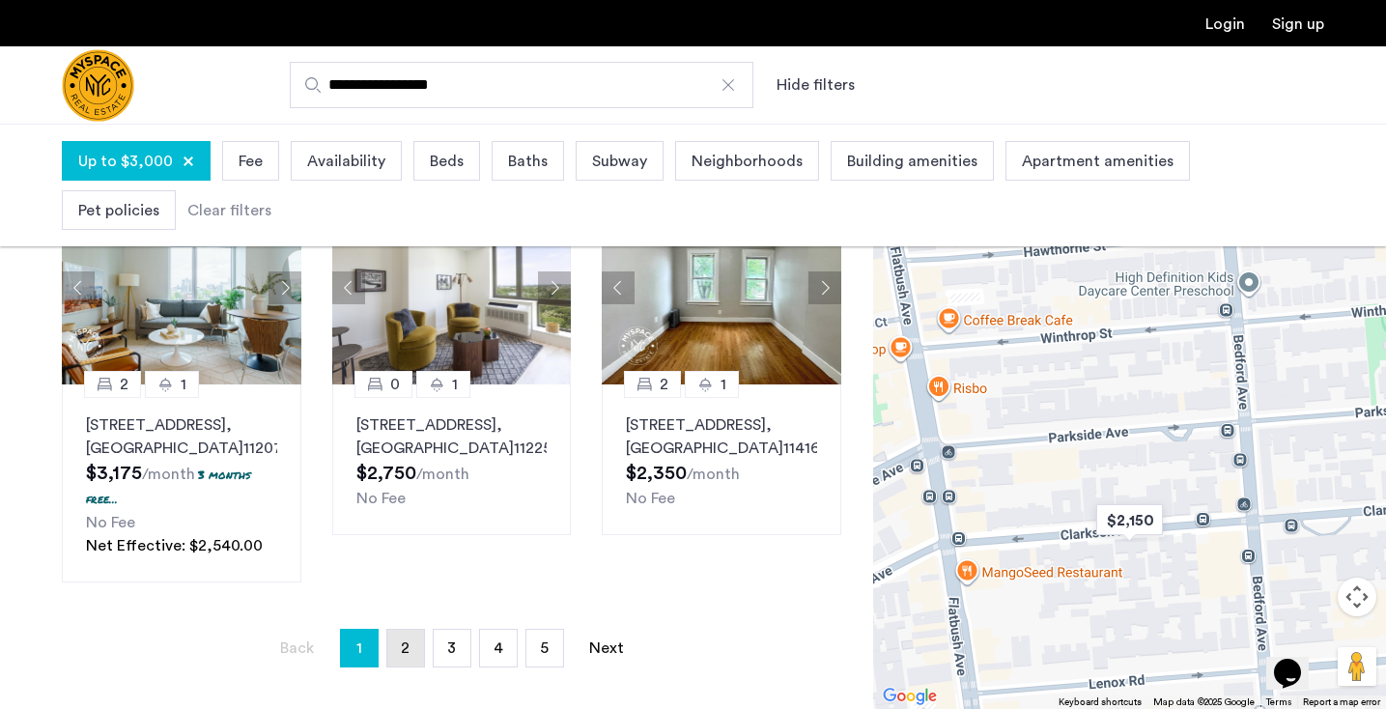
click at [398, 667] on link "page 2" at bounding box center [405, 648] width 37 height 37
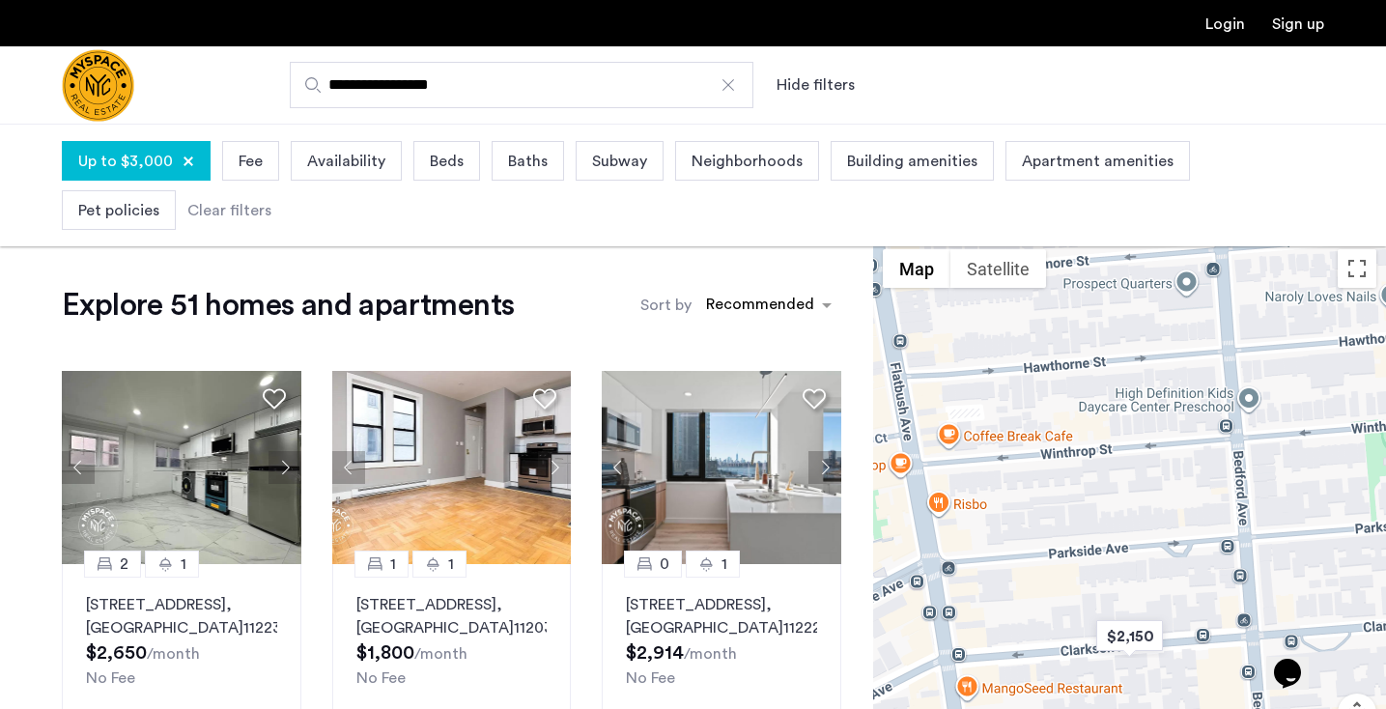
scroll to position [97, 0]
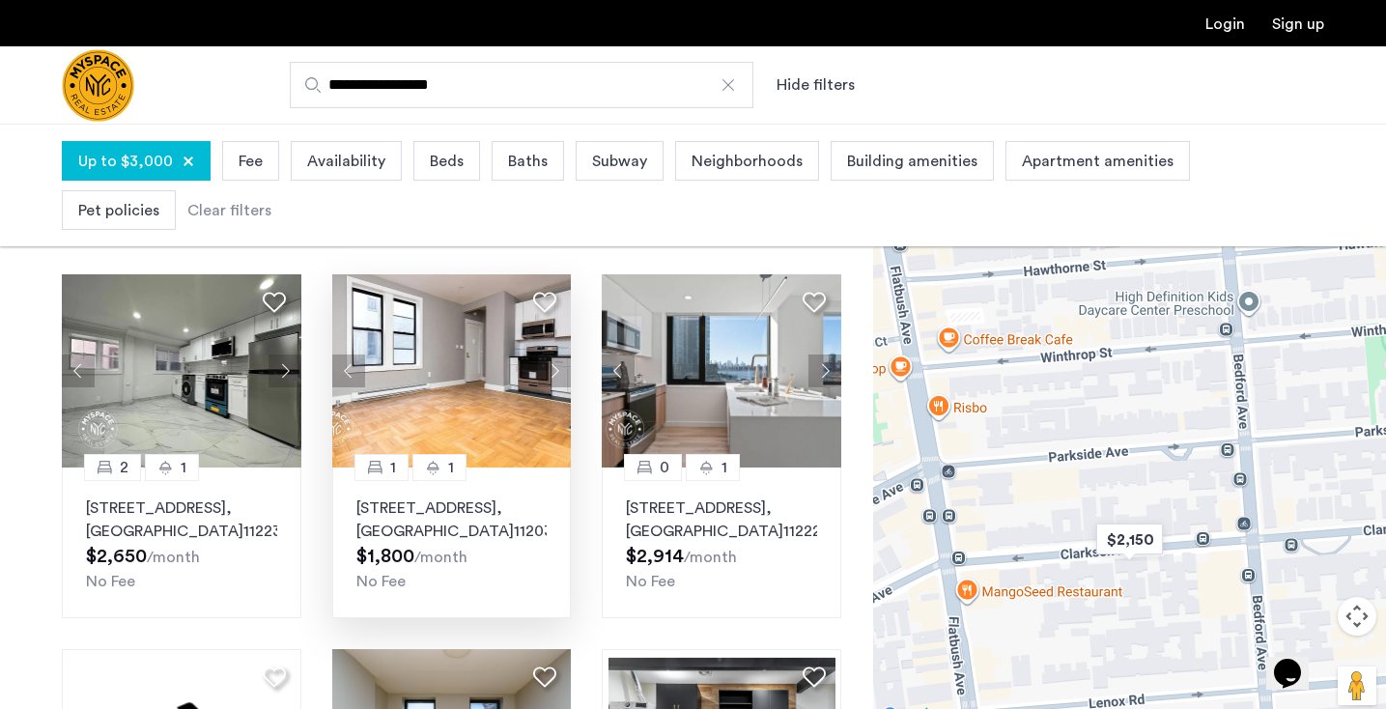
click at [557, 368] on button "Next apartment" at bounding box center [554, 371] width 33 height 33
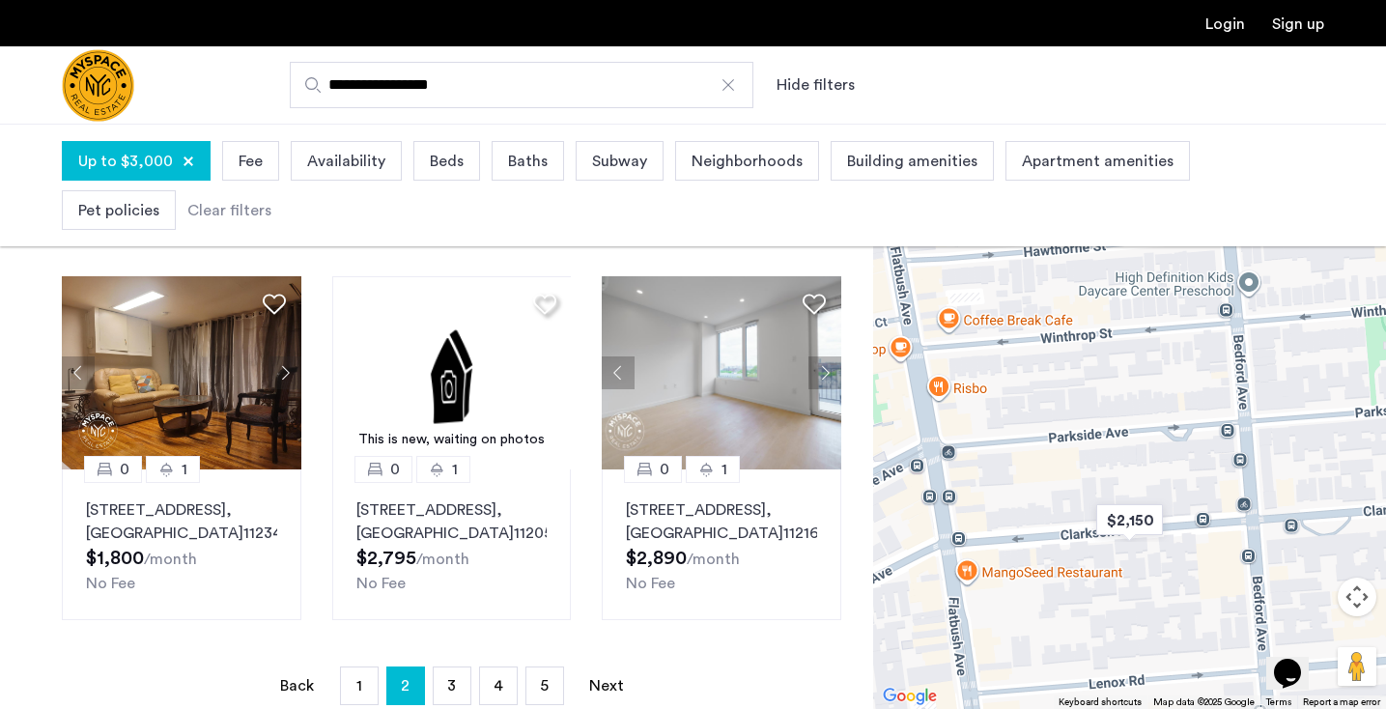
scroll to position [1281, 0]
